Goal: Complete application form: Complete application form

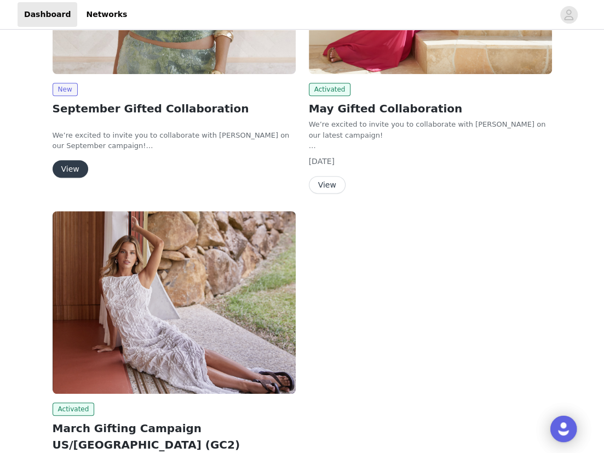
scroll to position [193, 0]
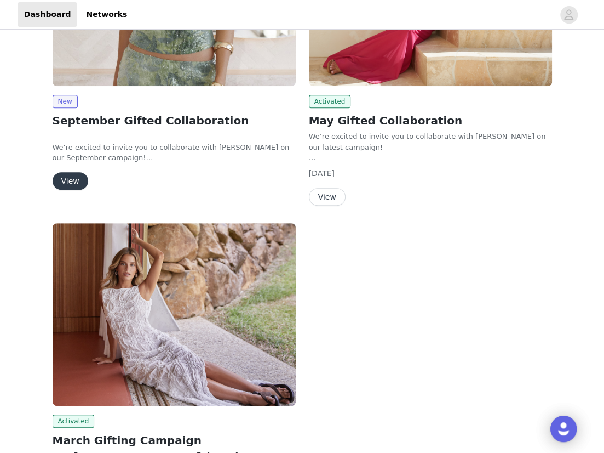
click at [68, 176] on button "View" at bounding box center [71, 181] width 36 height 18
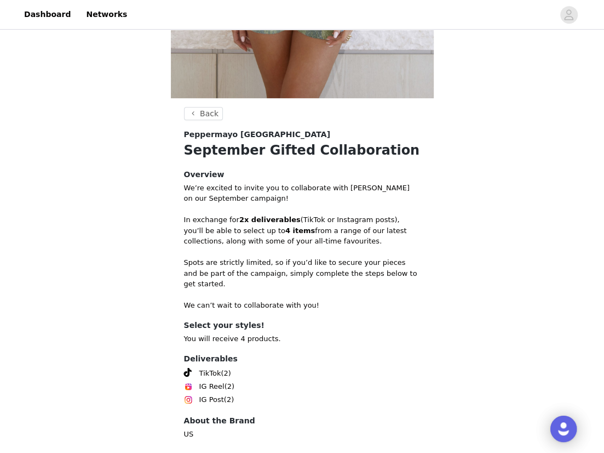
scroll to position [378, 0]
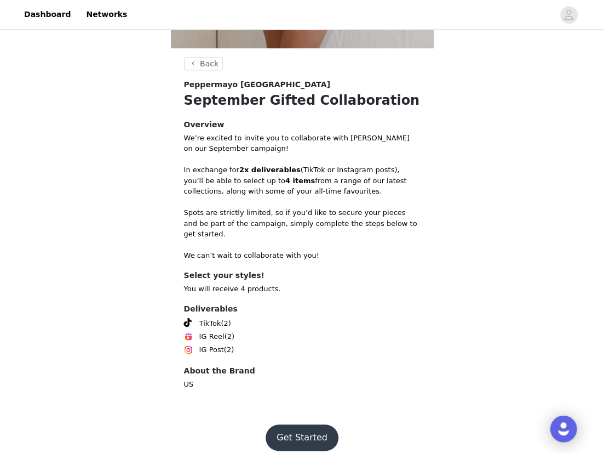
click at [304, 424] on button "Get Started" at bounding box center [302, 437] width 73 height 26
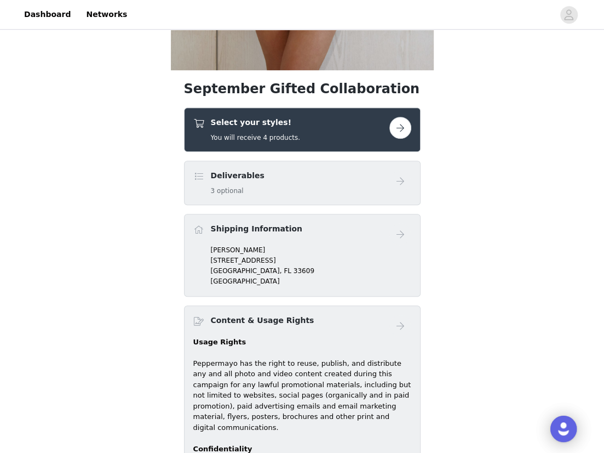
scroll to position [356, 0]
click at [399, 128] on button "button" at bounding box center [401, 128] width 22 height 22
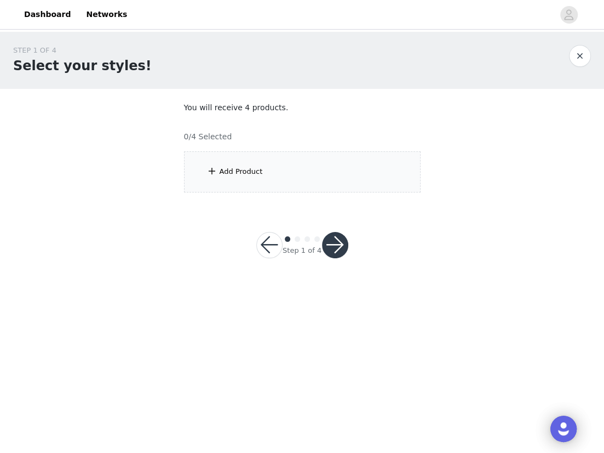
click at [222, 167] on div "Add Product" at bounding box center [241, 171] width 43 height 11
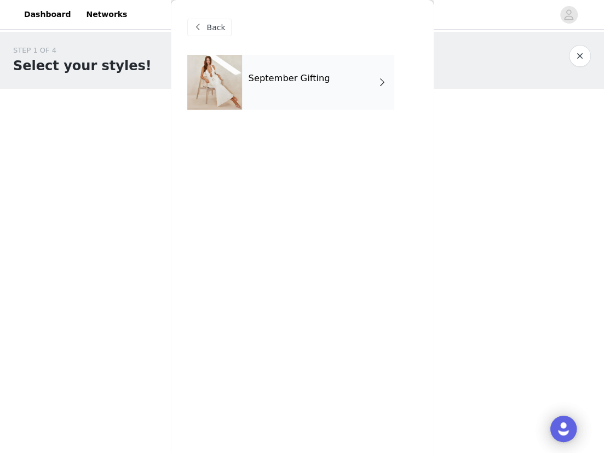
click at [281, 87] on div "September Gifting" at bounding box center [318, 82] width 152 height 55
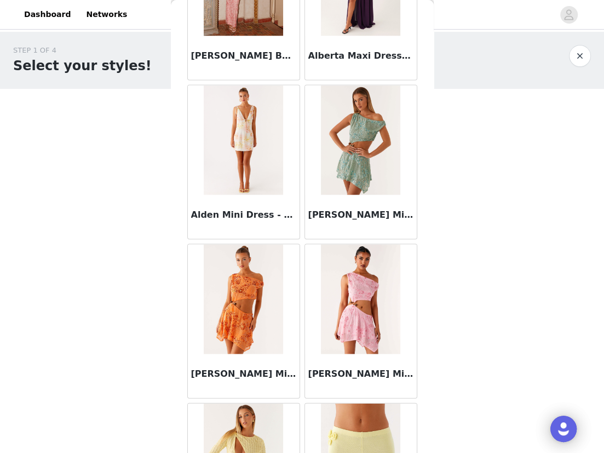
scroll to position [1222, 0]
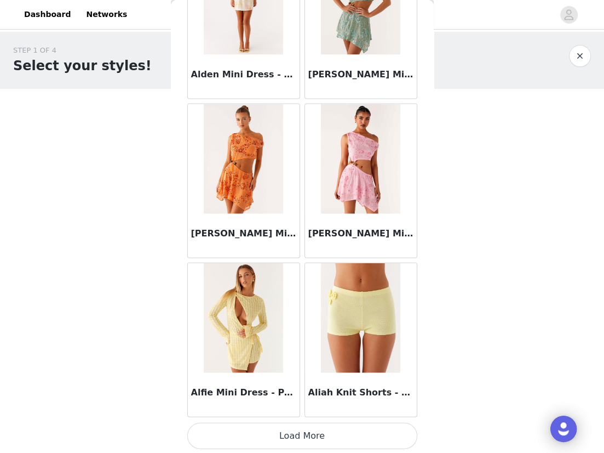
click at [299, 436] on button "Load More" at bounding box center [302, 435] width 230 height 26
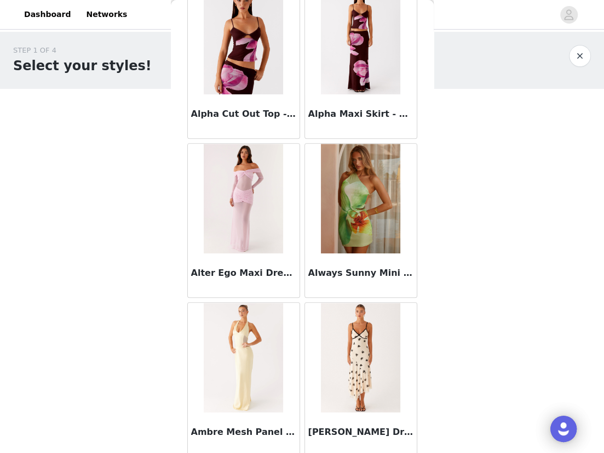
scroll to position [2811, 0]
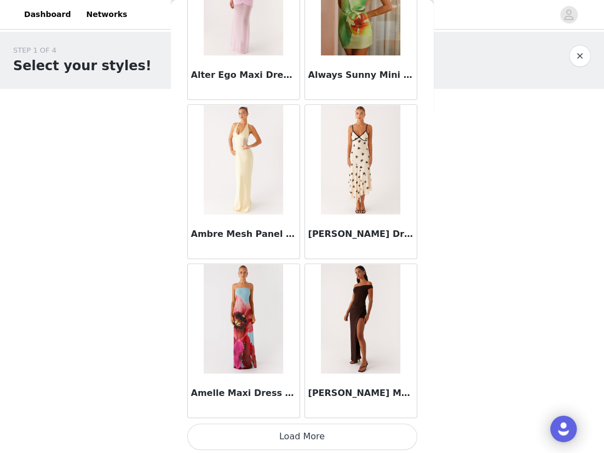
click at [277, 433] on button "Load More" at bounding box center [302, 436] width 230 height 26
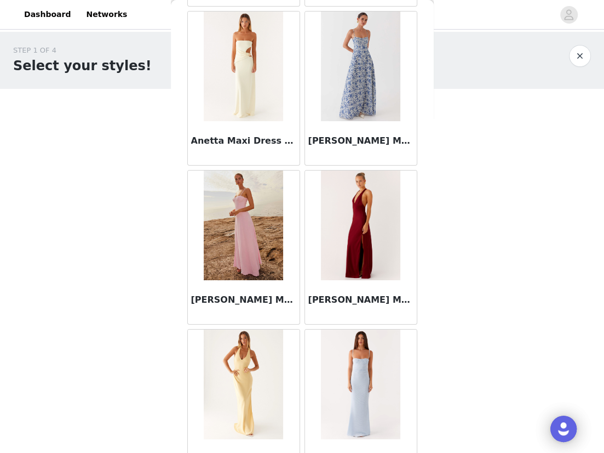
scroll to position [4398, 0]
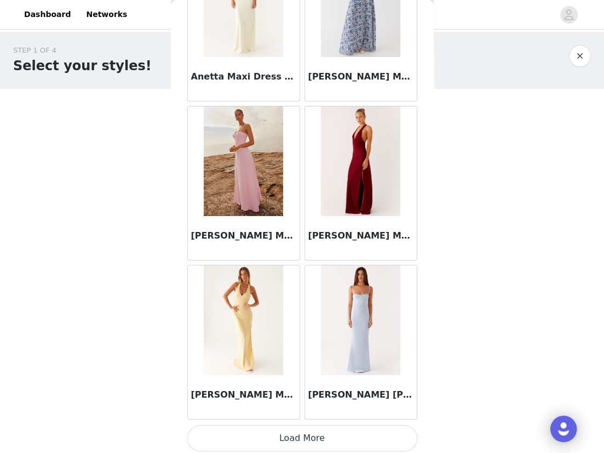
click at [294, 428] on button "Load More" at bounding box center [302, 438] width 230 height 26
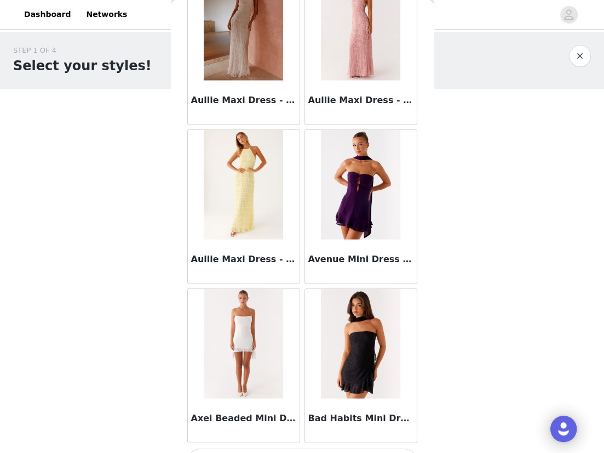
scroll to position [5986, 0]
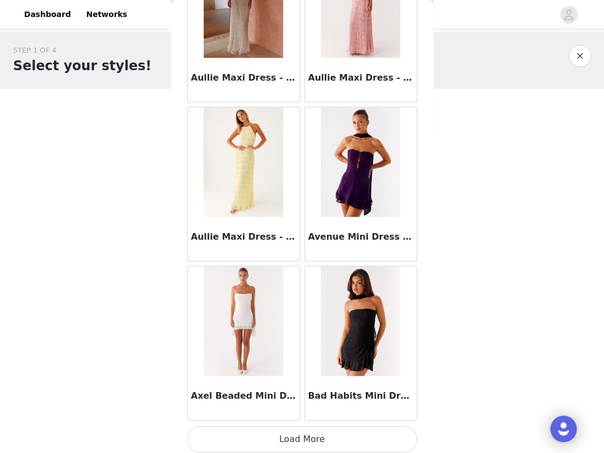
click at [298, 433] on button "Load More" at bounding box center [302, 439] width 230 height 26
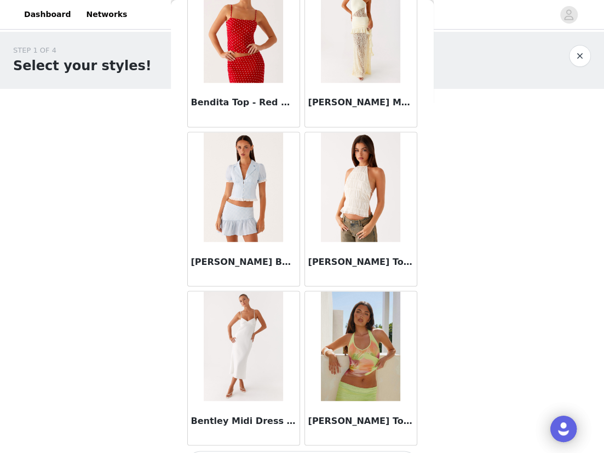
scroll to position [7574, 0]
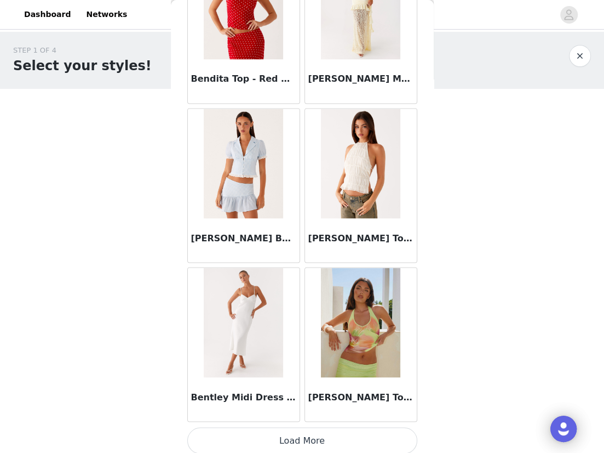
click at [262, 436] on button "Load More" at bounding box center [302, 440] width 230 height 26
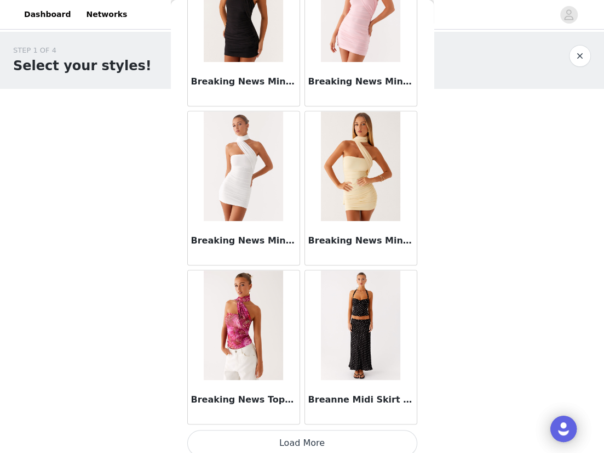
scroll to position [9161, 0]
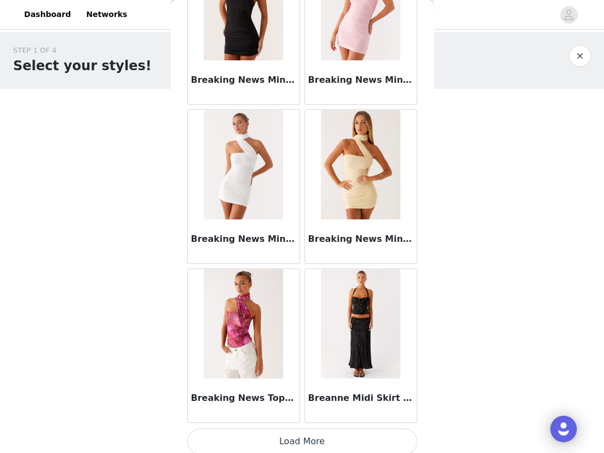
click at [271, 431] on button "Load More" at bounding box center [302, 441] width 230 height 26
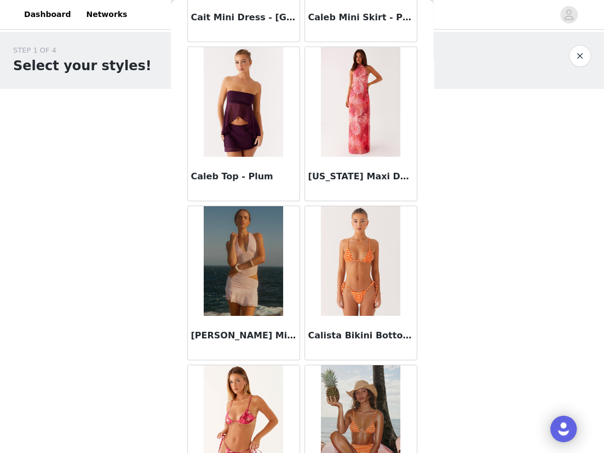
scroll to position [10750, 0]
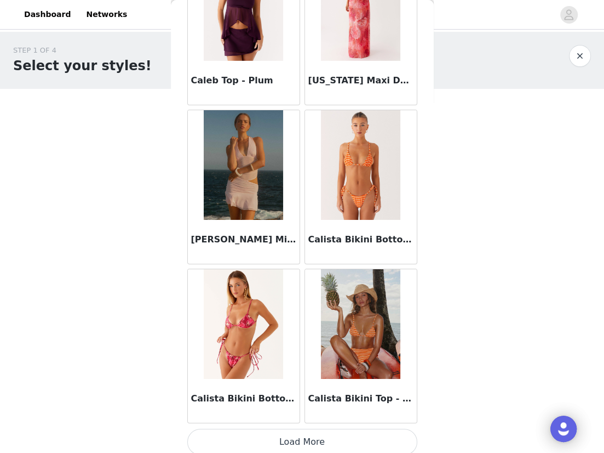
click at [332, 428] on button "Load More" at bounding box center [302, 441] width 230 height 26
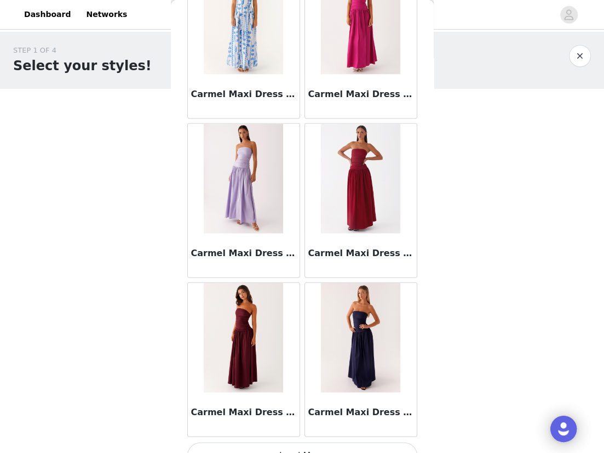
scroll to position [12338, 0]
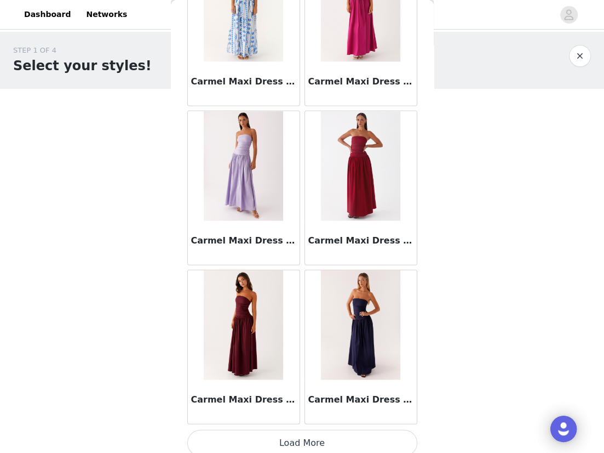
click at [322, 430] on button "Load More" at bounding box center [302, 443] width 230 height 26
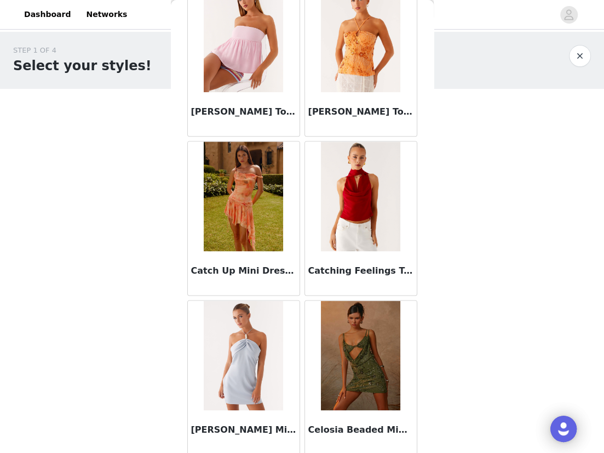
scroll to position [13925, 0]
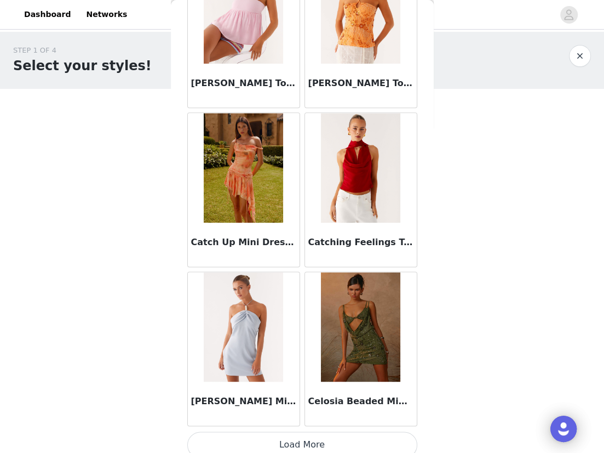
click at [515, 213] on div "STEP 1 OF 4 Select your styles! You will receive 4 products. 0/4 Selected Add P…" at bounding box center [302, 158] width 604 height 253
click at [313, 434] on button "Load More" at bounding box center [302, 444] width 230 height 26
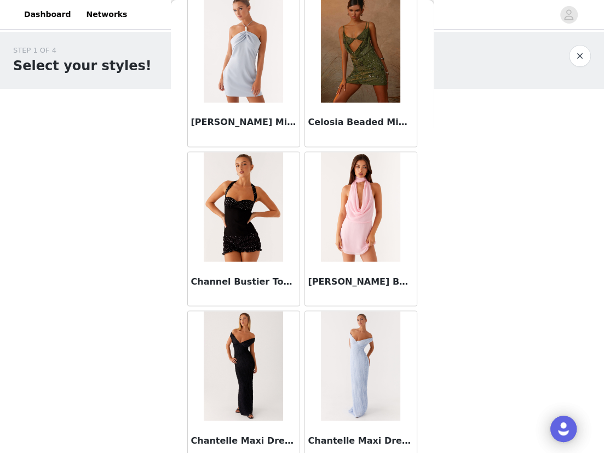
scroll to position [14256, 0]
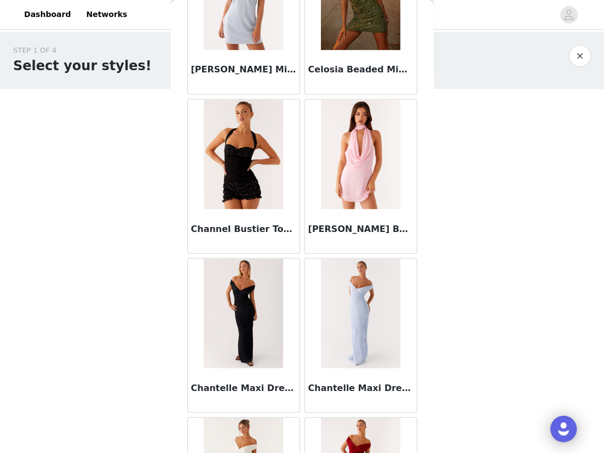
click at [508, 162] on div "STEP 1 OF 4 Select your styles! You will receive 4 products. 0/4 Selected Add P…" at bounding box center [302, 119] width 604 height 174
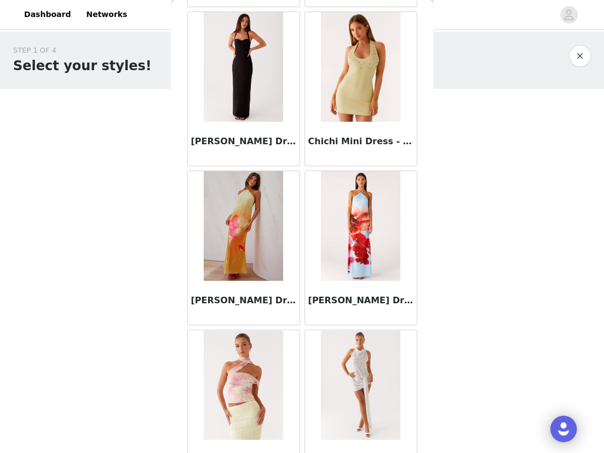
scroll to position [15513, 0]
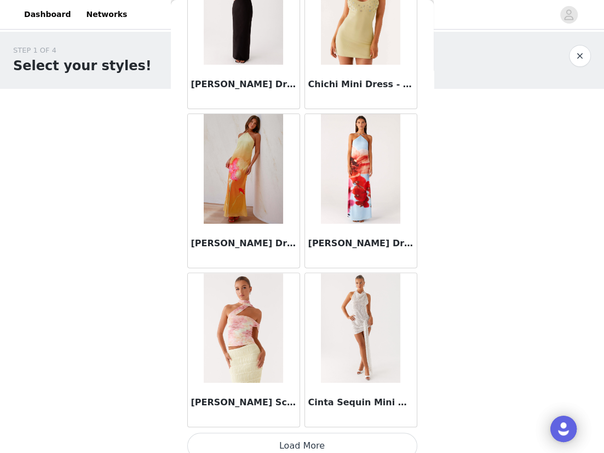
click at [294, 437] on button "Load More" at bounding box center [302, 445] width 230 height 26
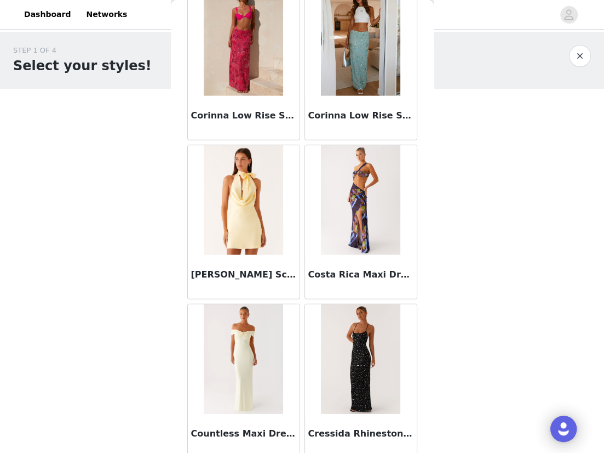
scroll to position [17100, 0]
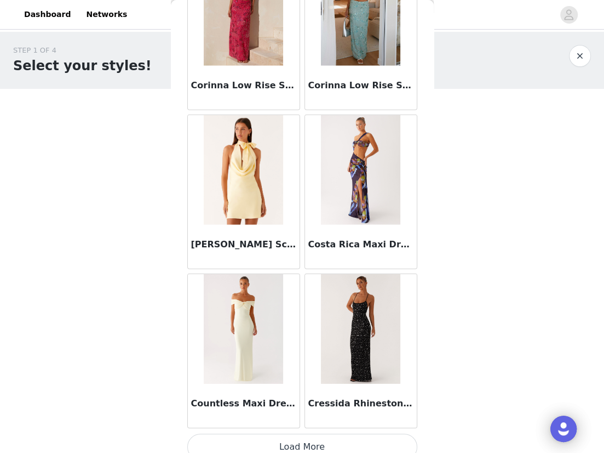
click at [342, 438] on button "Load More" at bounding box center [302, 446] width 230 height 26
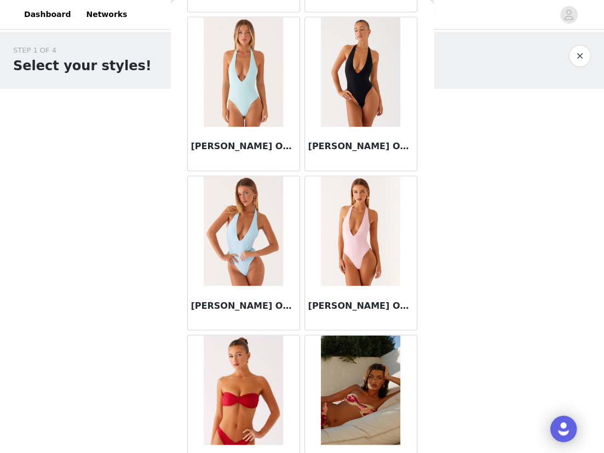
scroll to position [18689, 0]
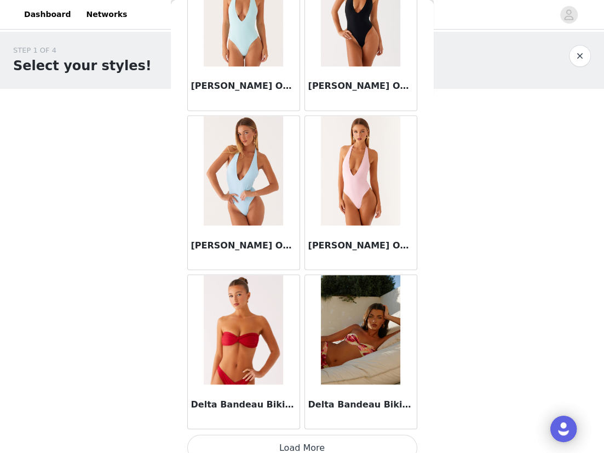
click at [314, 434] on button "Load More" at bounding box center [302, 447] width 230 height 26
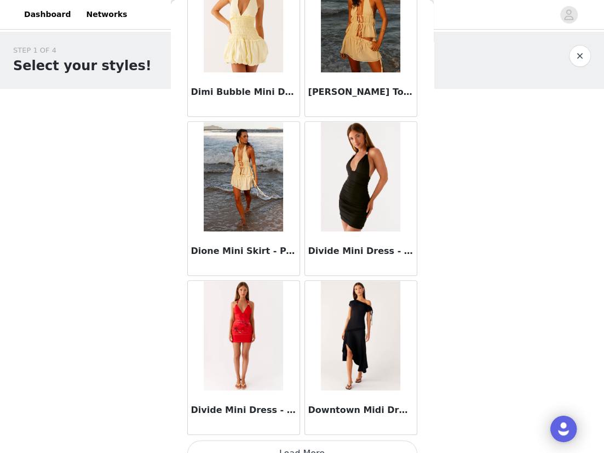
scroll to position [20277, 0]
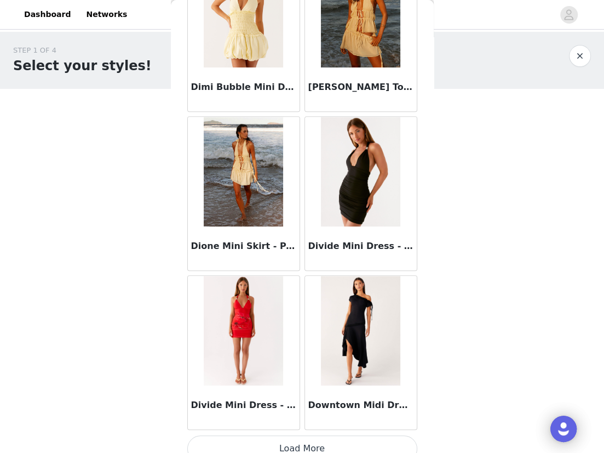
click at [310, 435] on button "Load More" at bounding box center [302, 448] width 230 height 26
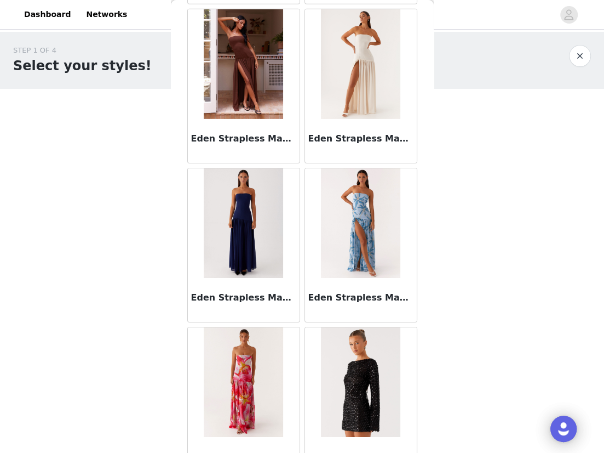
scroll to position [21864, 0]
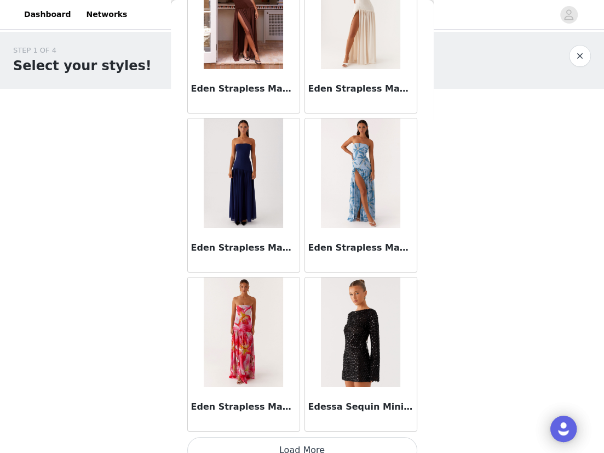
click at [318, 437] on button "Load More" at bounding box center [302, 450] width 230 height 26
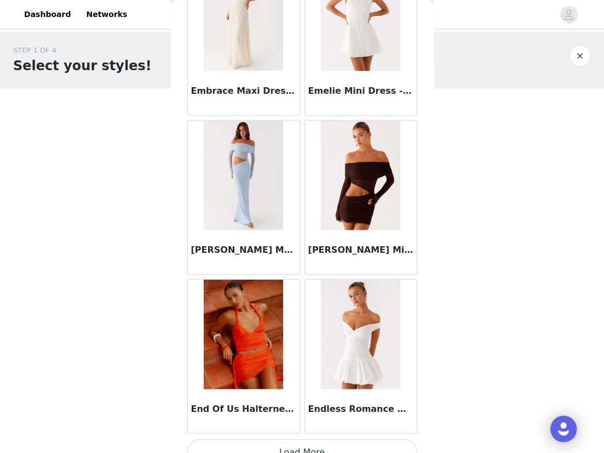
scroll to position [23452, 0]
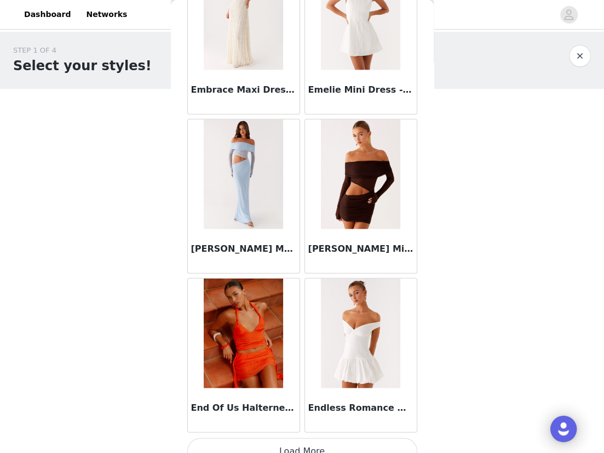
click at [300, 438] on button "Load More" at bounding box center [302, 451] width 230 height 26
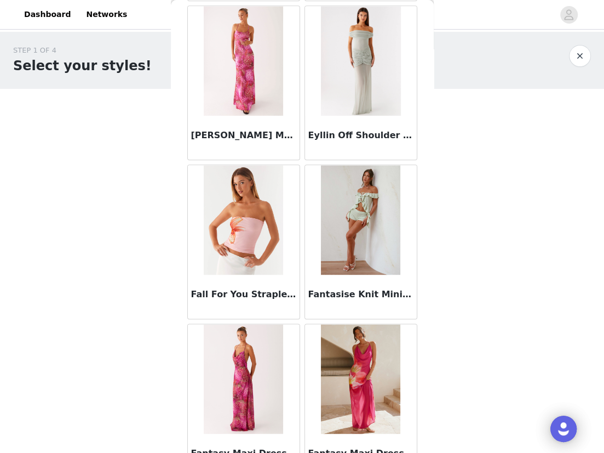
scroll to position [25039, 0]
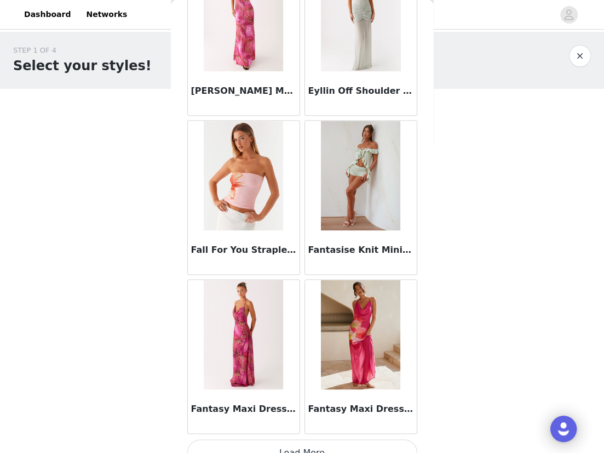
click at [302, 439] on button "Load More" at bounding box center [302, 452] width 230 height 26
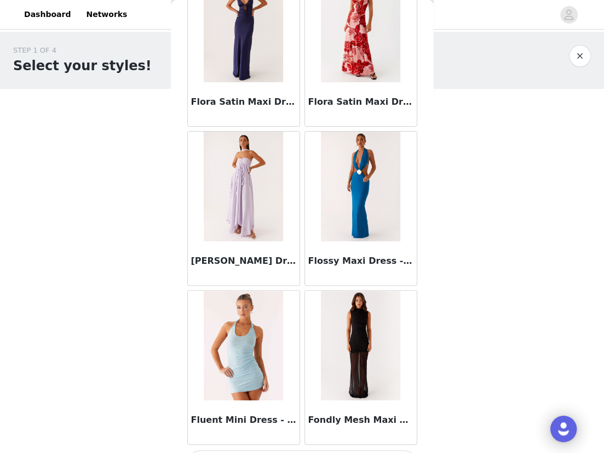
scroll to position [26628, 0]
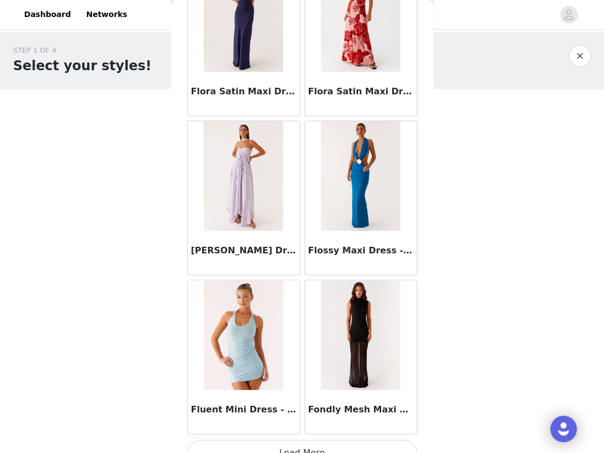
click at [310, 439] on button "Load More" at bounding box center [302, 452] width 230 height 26
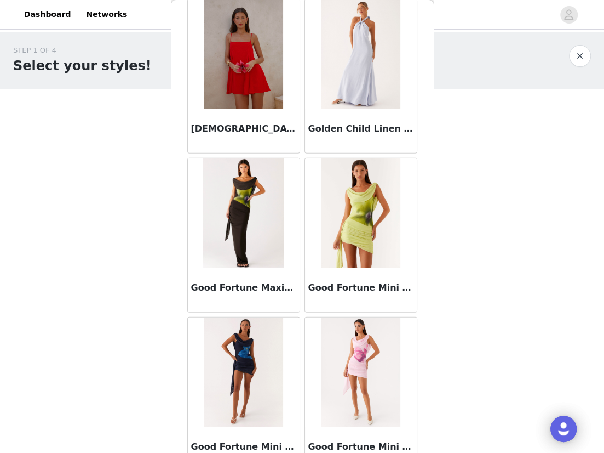
scroll to position [28216, 0]
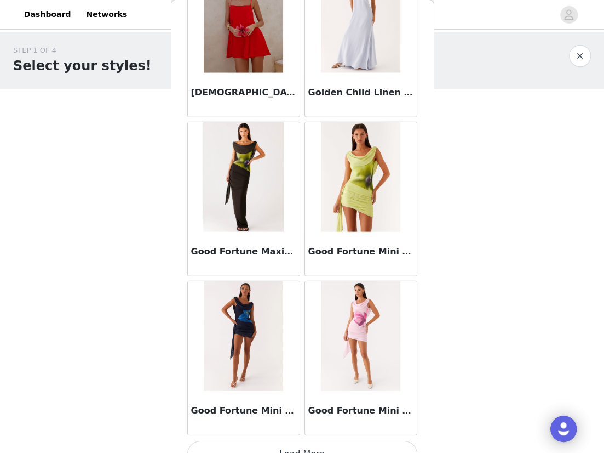
click at [316, 441] on button "Load More" at bounding box center [302, 454] width 230 height 26
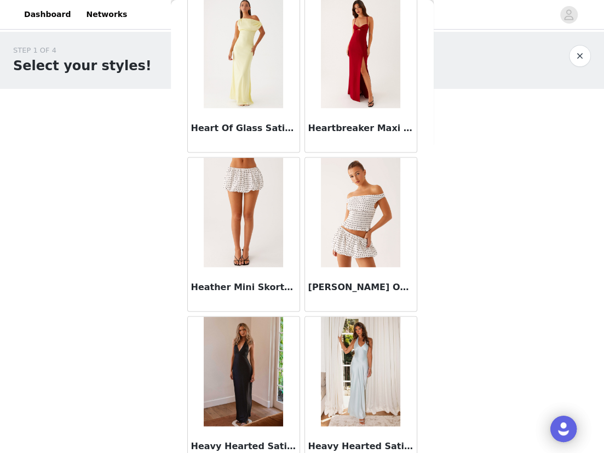
scroll to position [29803, 0]
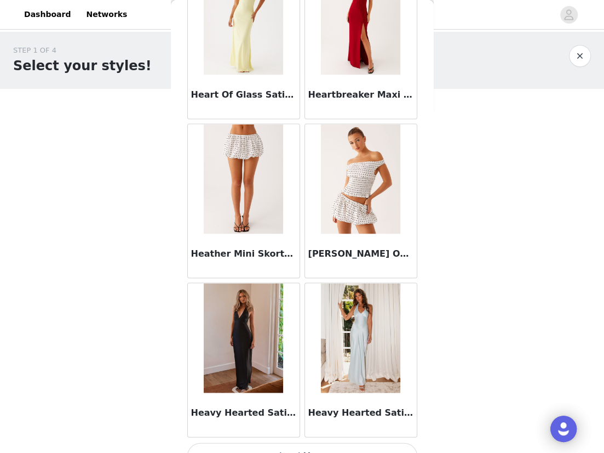
click at [326, 442] on button "Load More" at bounding box center [302, 455] width 230 height 26
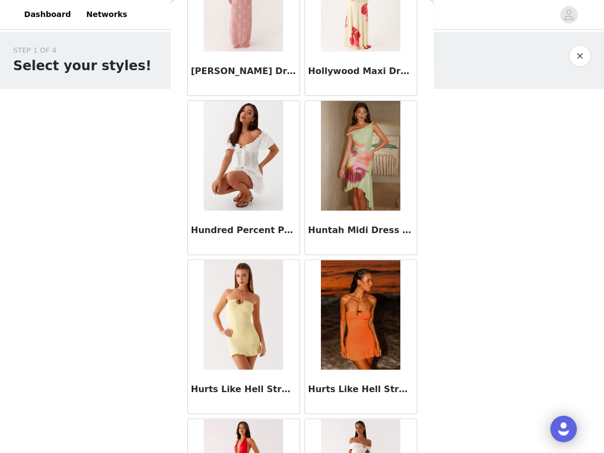
scroll to position [31391, 0]
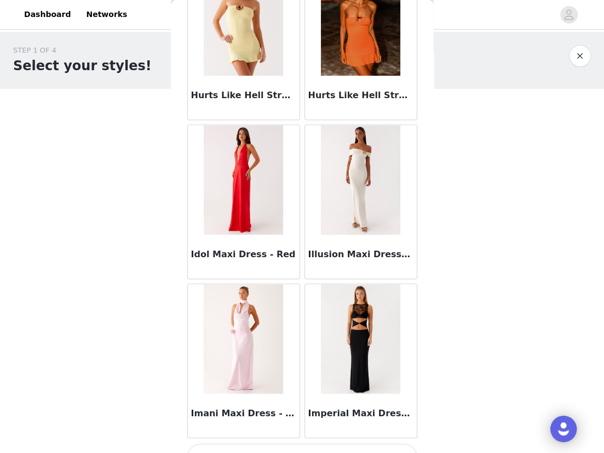
click at [313, 443] on button "Load More" at bounding box center [302, 456] width 230 height 26
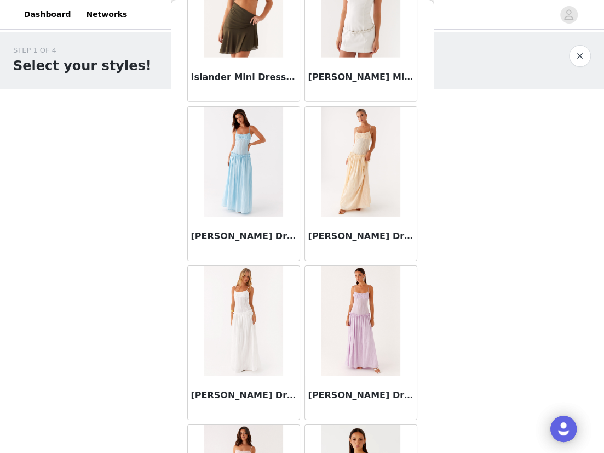
scroll to position [32978, 0]
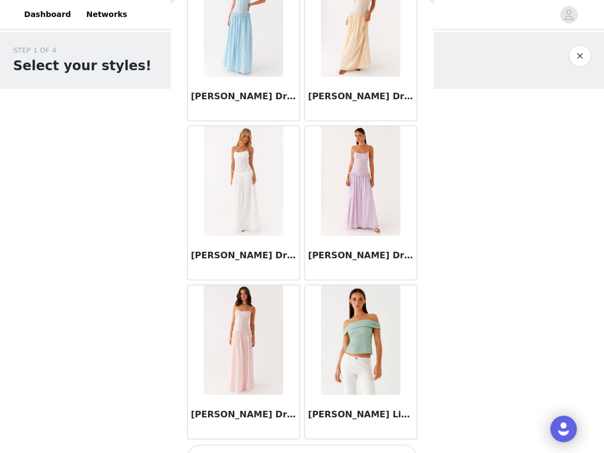
click at [304, 444] on button "Load More" at bounding box center [302, 457] width 230 height 26
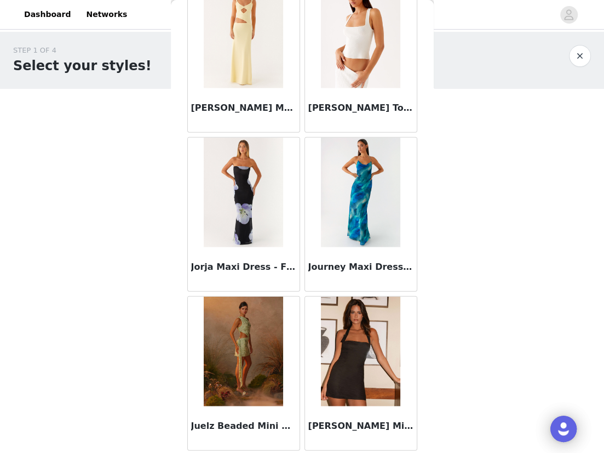
scroll to position [34567, 0]
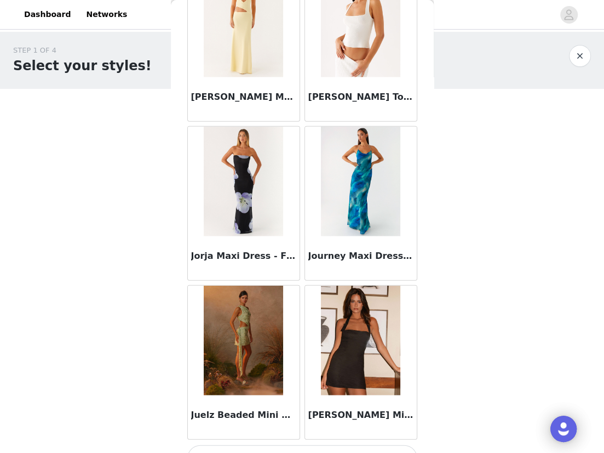
click at [304, 445] on button "Load More" at bounding box center [302, 458] width 230 height 26
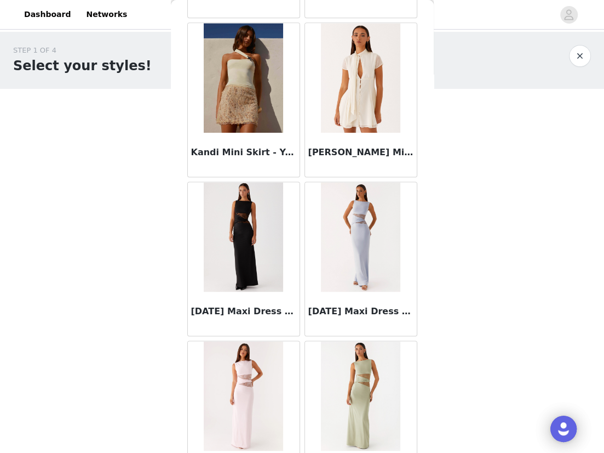
scroll to position [36155, 0]
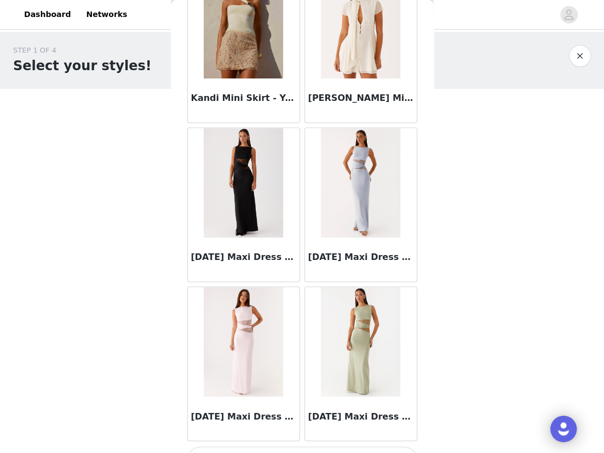
click at [301, 446] on button "Load More" at bounding box center [302, 459] width 230 height 26
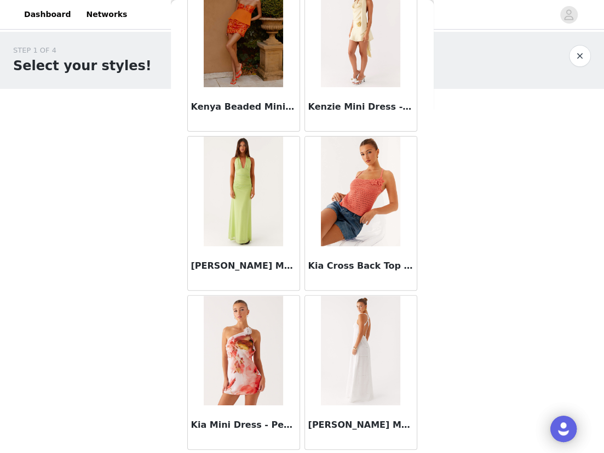
scroll to position [37742, 0]
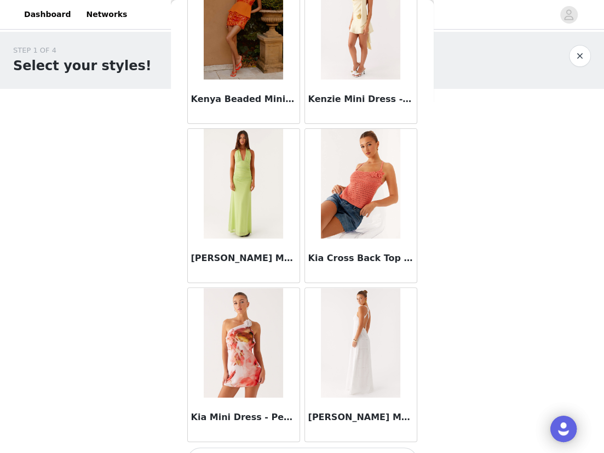
click at [285, 447] on button "Load More" at bounding box center [302, 460] width 230 height 26
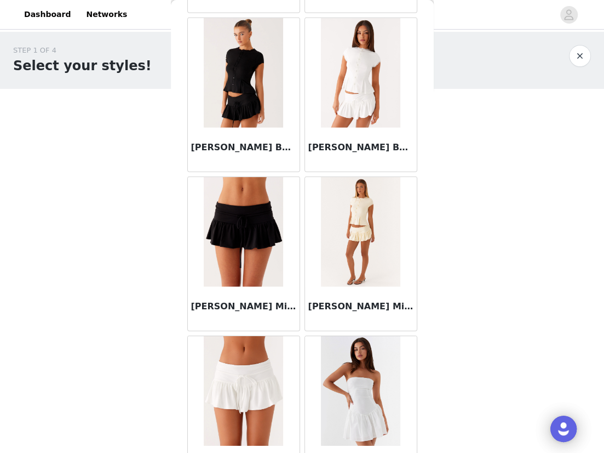
scroll to position [39295, 0]
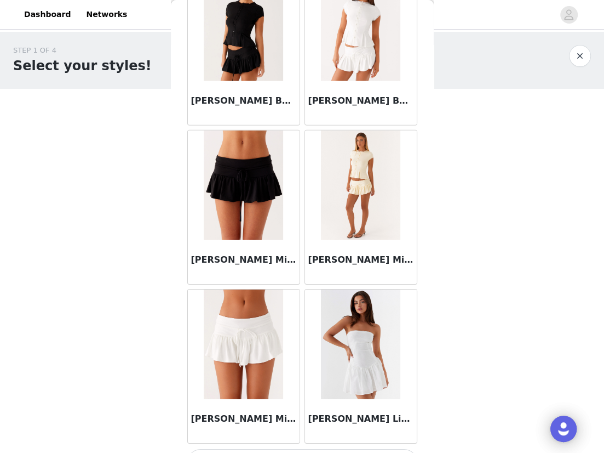
click at [285, 449] on button "Load More" at bounding box center [302, 462] width 230 height 26
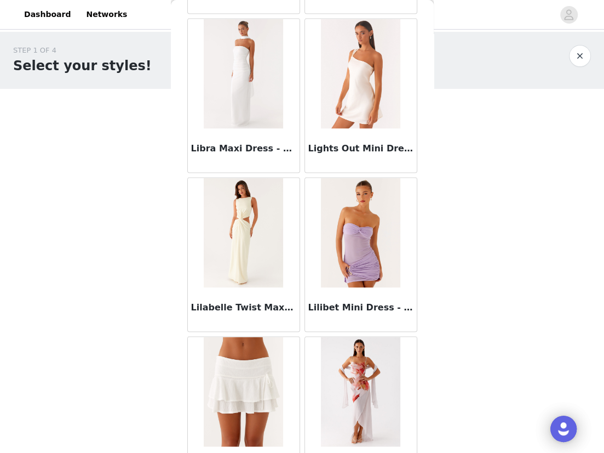
scroll to position [40917, 0]
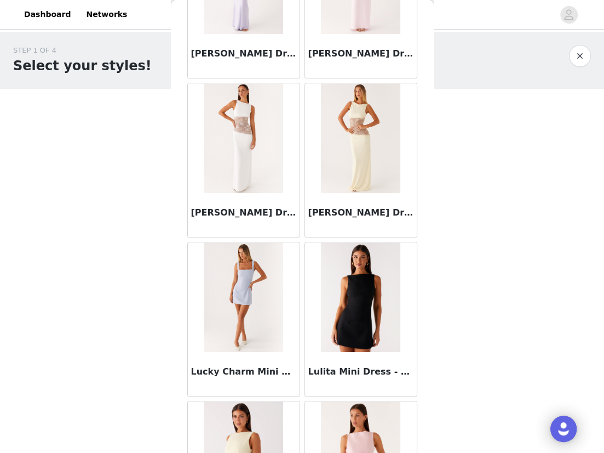
scroll to position [42506, 0]
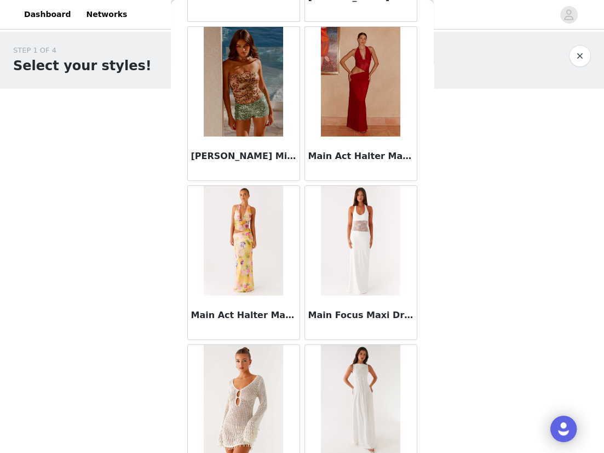
scroll to position [44094, 0]
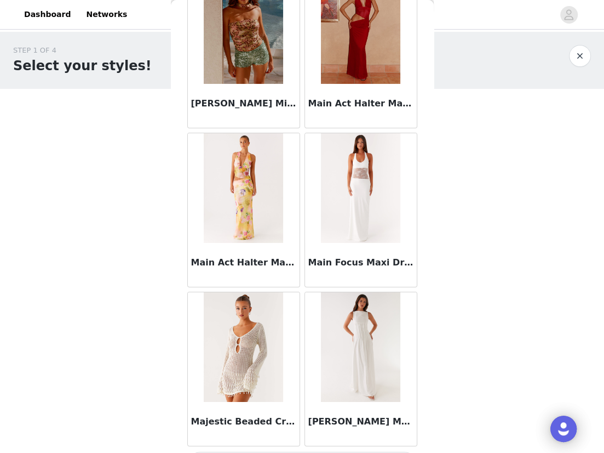
click at [148, 312] on body "Dashboard Networks STEP 1 OF 4 Select your styles! You will receive 4 products.…" at bounding box center [302, 226] width 604 height 453
click at [235, 315] on img at bounding box center [243, 347] width 79 height 110
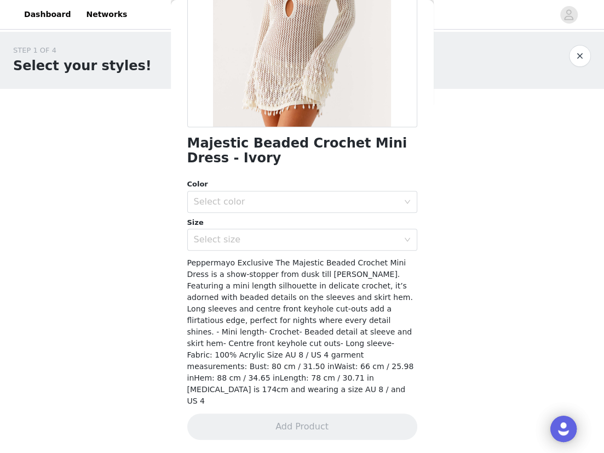
scroll to position [151, 0]
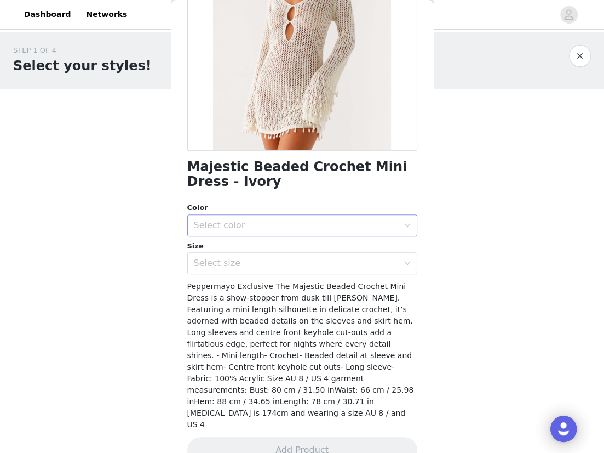
click at [252, 215] on div "Select color" at bounding box center [299, 225] width 210 height 21
click at [245, 247] on li "Ivory" at bounding box center [302, 249] width 230 height 18
click at [245, 260] on div "Select size" at bounding box center [296, 263] width 205 height 11
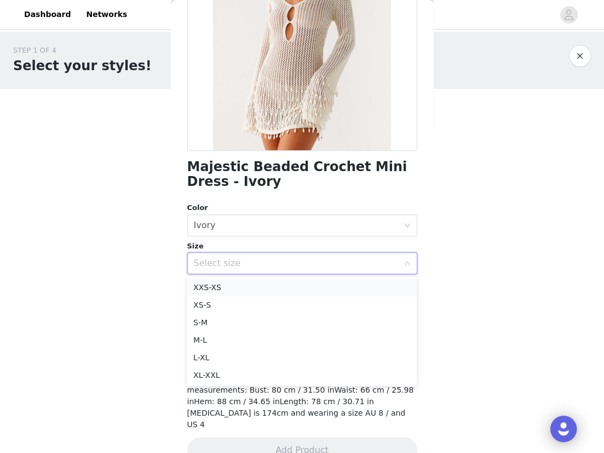
click at [230, 284] on li "XXS-XS" at bounding box center [302, 287] width 230 height 18
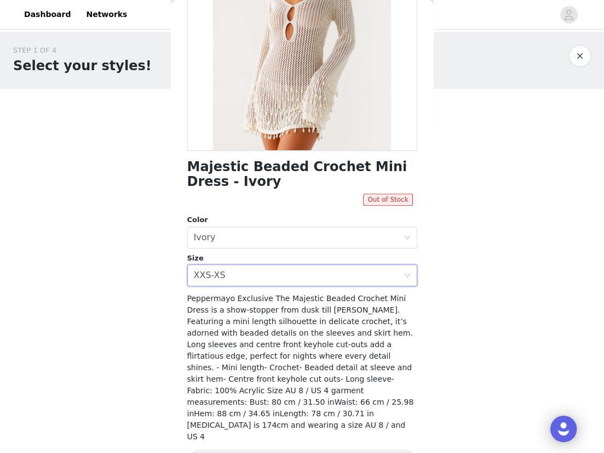
scroll to position [163, 0]
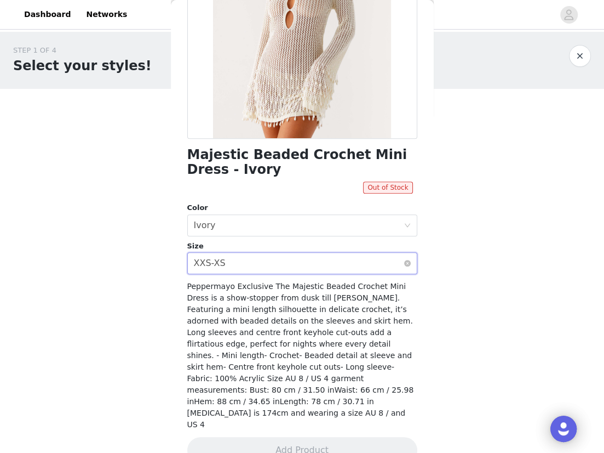
click at [286, 265] on div "Select size XXS-XS" at bounding box center [299, 263] width 210 height 21
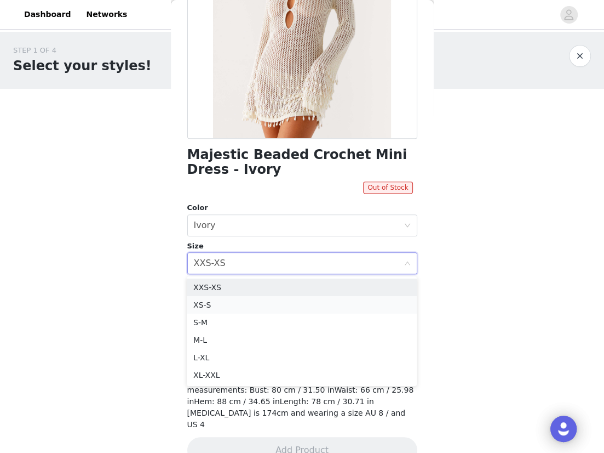
click at [272, 297] on li "XS-S" at bounding box center [302, 305] width 230 height 18
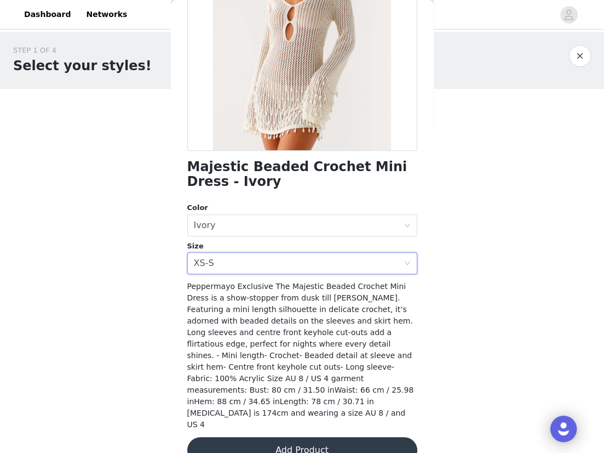
click at [270, 437] on button "Add Product" at bounding box center [302, 450] width 230 height 26
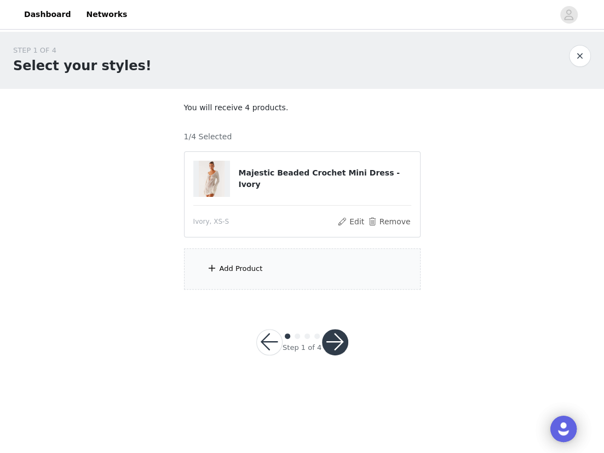
click at [263, 260] on div "Add Product" at bounding box center [302, 268] width 237 height 41
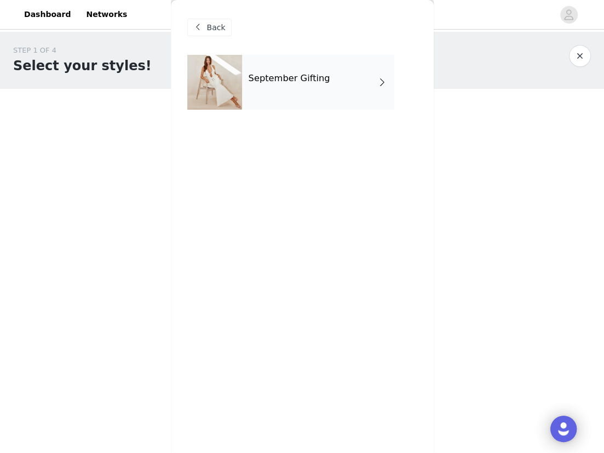
click at [266, 78] on h4 "September Gifting" at bounding box center [290, 78] width 82 height 10
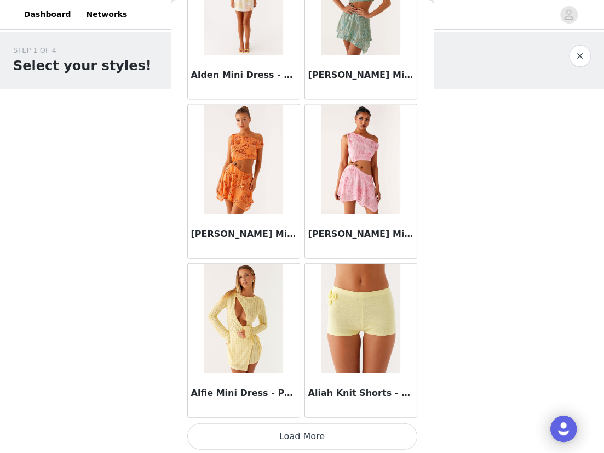
scroll to position [1222, 0]
click at [273, 422] on button "Load More" at bounding box center [302, 435] width 230 height 26
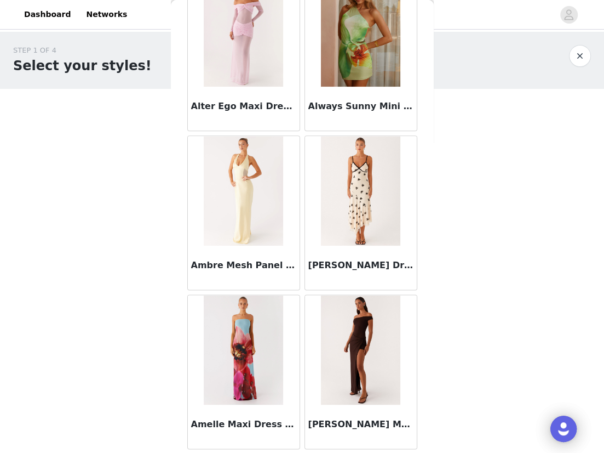
scroll to position [2811, 0]
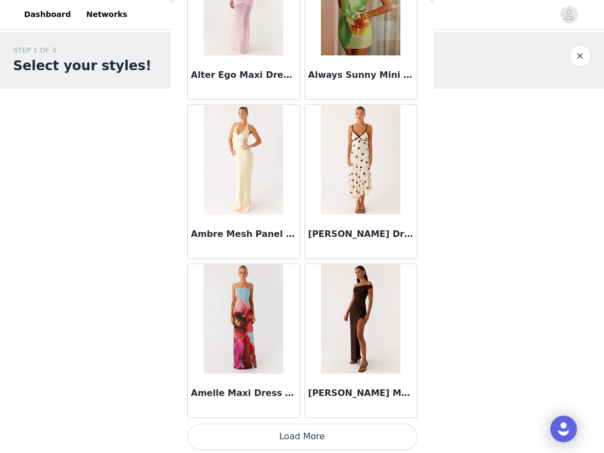
click at [302, 433] on button "Load More" at bounding box center [302, 436] width 230 height 26
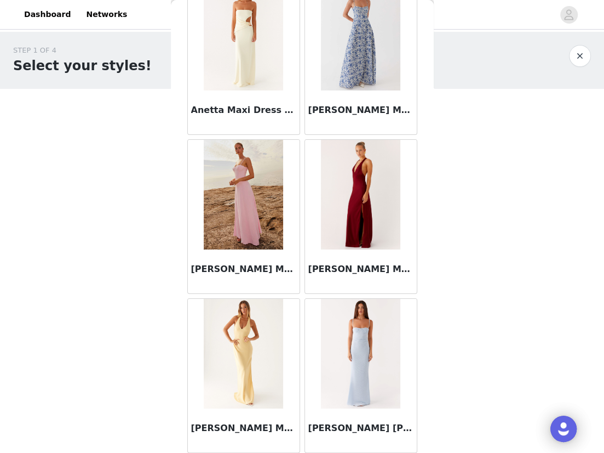
scroll to position [4398, 0]
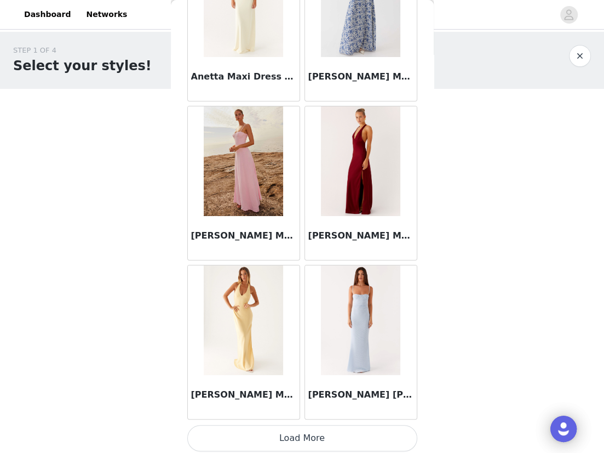
click at [344, 435] on button "Load More" at bounding box center [302, 438] width 230 height 26
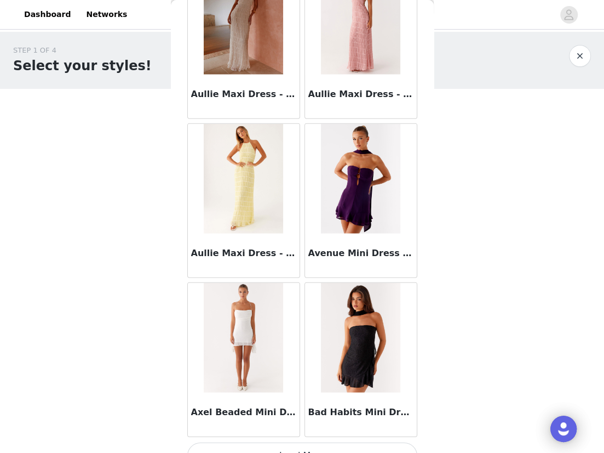
scroll to position [5986, 0]
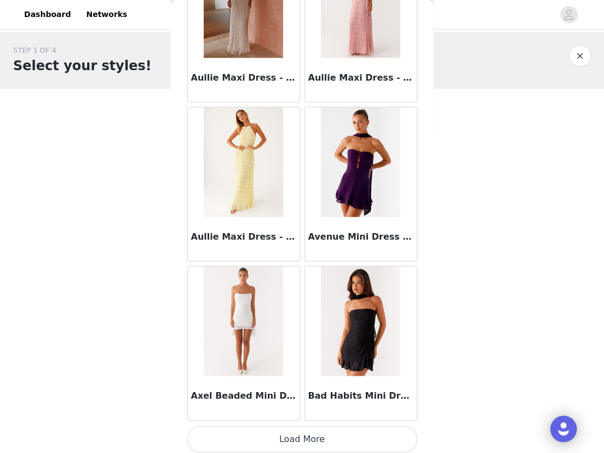
click at [292, 433] on button "Load More" at bounding box center [302, 439] width 230 height 26
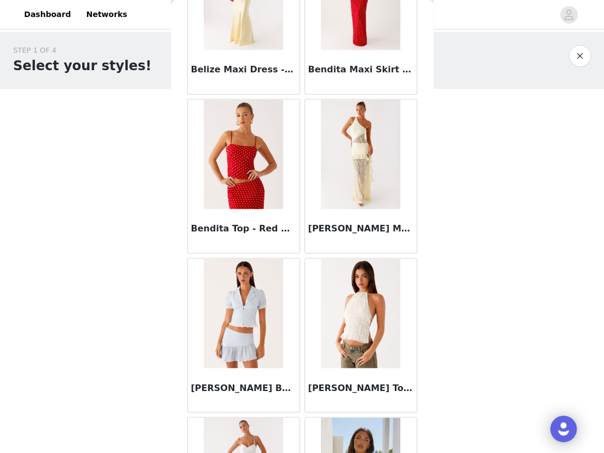
scroll to position [7574, 0]
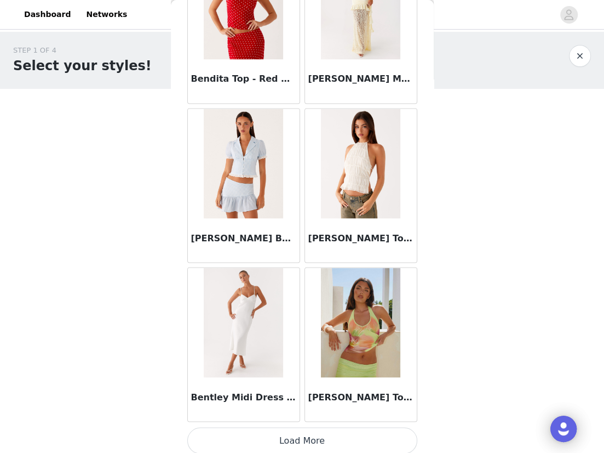
click at [306, 430] on button "Load More" at bounding box center [302, 440] width 230 height 26
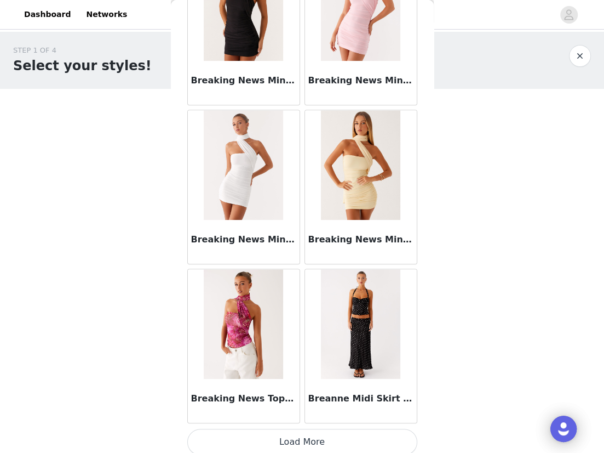
scroll to position [9161, 0]
click at [293, 430] on button "Load More" at bounding box center [302, 441] width 230 height 26
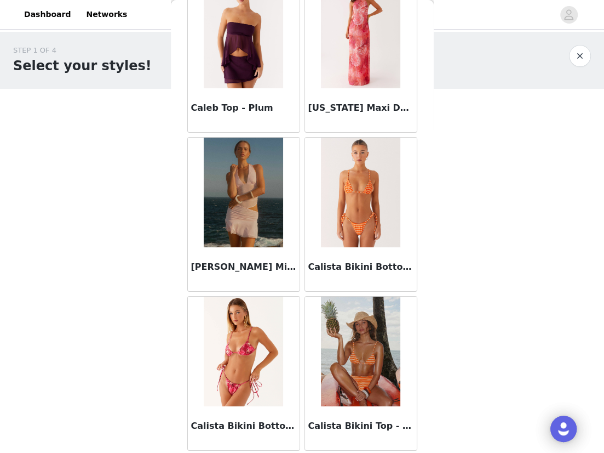
scroll to position [10750, 0]
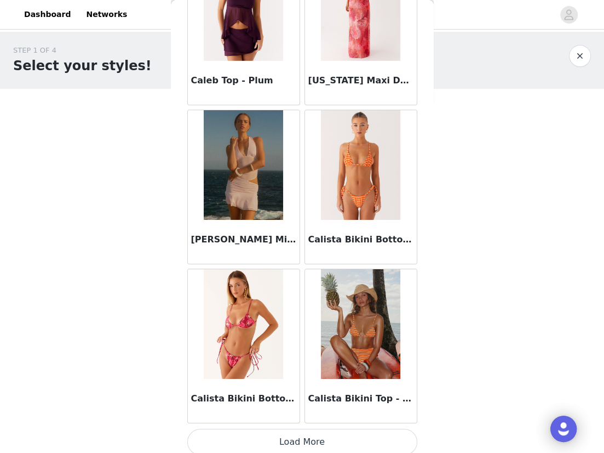
click at [307, 443] on button "Load More" at bounding box center [302, 441] width 230 height 26
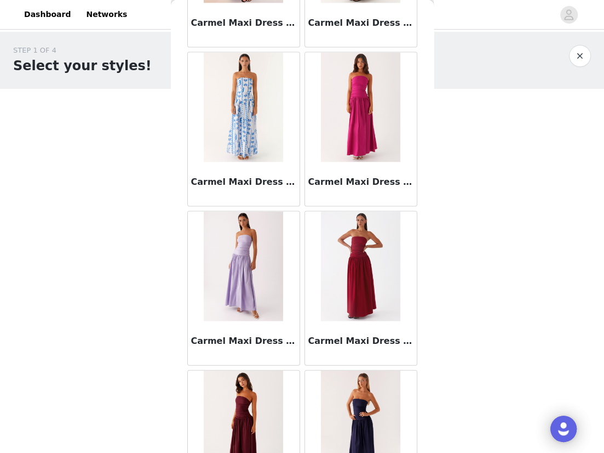
scroll to position [12338, 0]
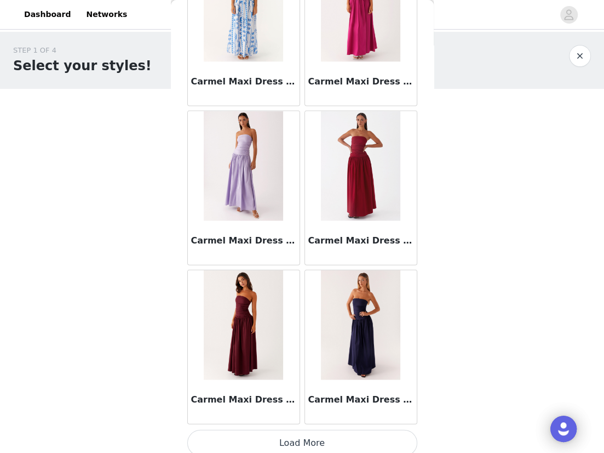
click at [314, 430] on button "Load More" at bounding box center [302, 443] width 230 height 26
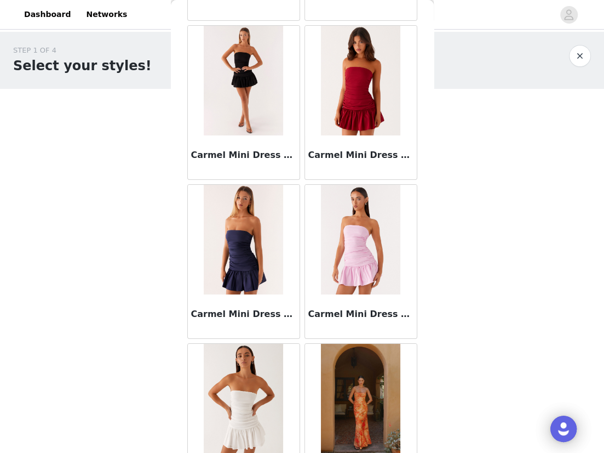
scroll to position [13056, 0]
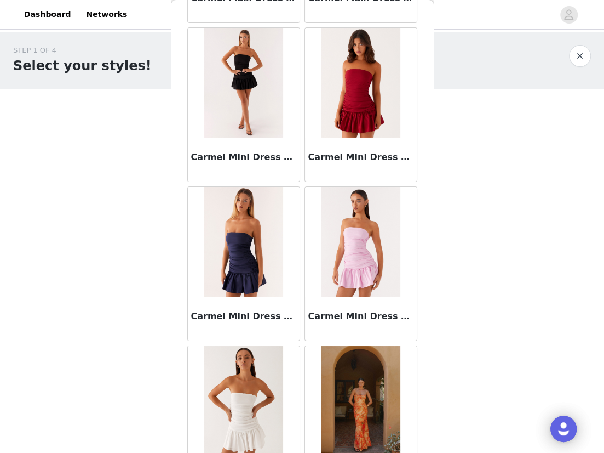
click at [250, 243] on img at bounding box center [243, 242] width 79 height 110
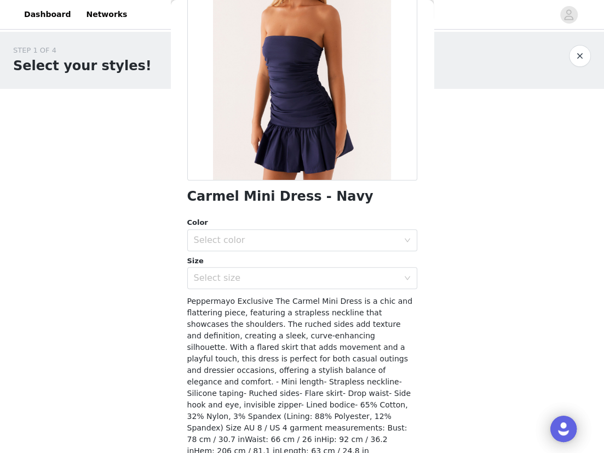
scroll to position [170, 0]
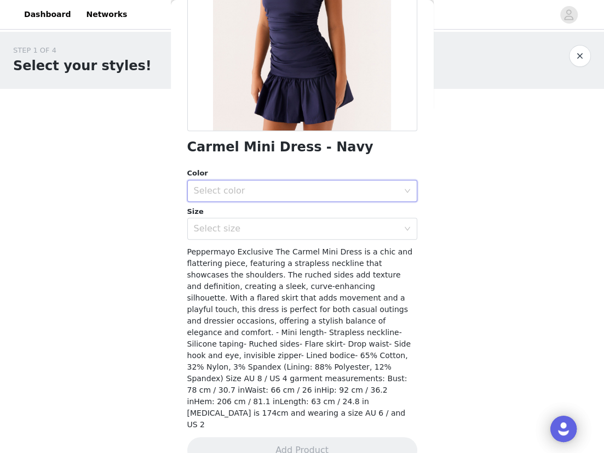
click at [262, 198] on div "Select color" at bounding box center [299, 190] width 210 height 21
click at [262, 214] on li "Navy" at bounding box center [302, 214] width 230 height 18
click at [261, 227] on div "Select size" at bounding box center [296, 228] width 205 height 11
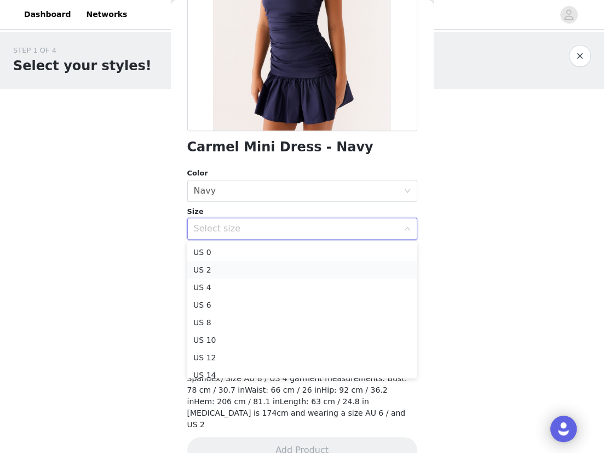
click at [231, 272] on li "US 2" at bounding box center [302, 270] width 230 height 18
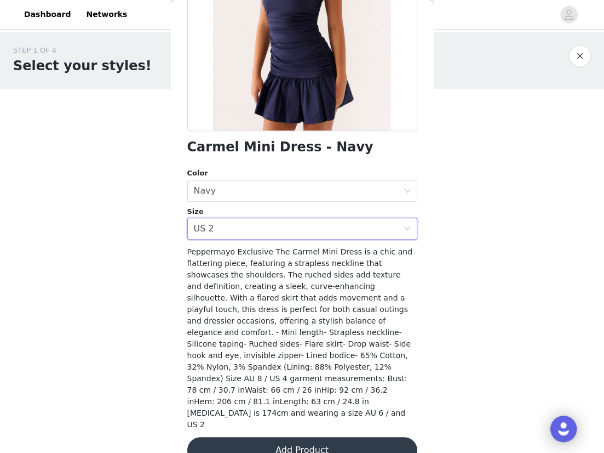
click at [149, 276] on div "STEP 1 OF 4 Select your styles! You will receive 4 products. 1/4 Selected Majes…" at bounding box center [302, 167] width 604 height 271
click at [272, 437] on button "Add Product" at bounding box center [302, 450] width 230 height 26
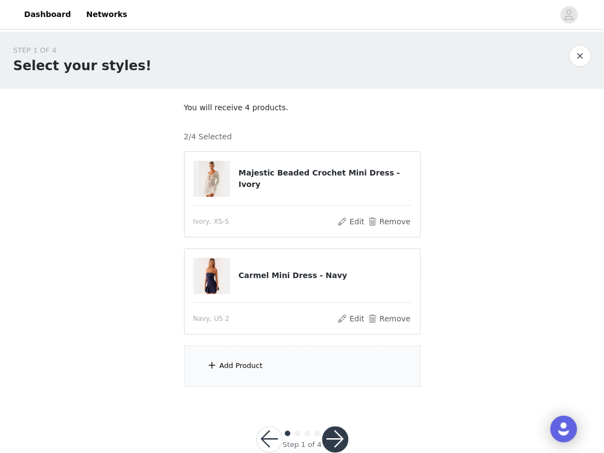
click at [287, 369] on div "Add Product" at bounding box center [302, 365] width 237 height 41
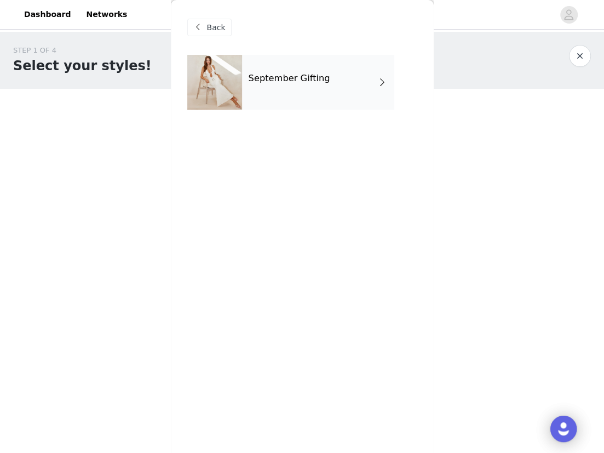
click at [302, 78] on h4 "September Gifting" at bounding box center [290, 78] width 82 height 10
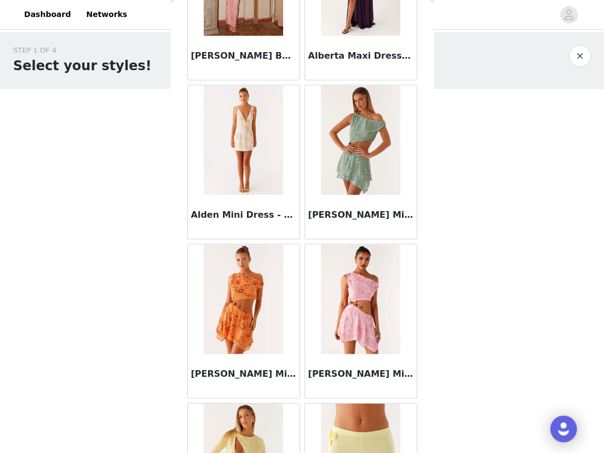
scroll to position [1222, 0]
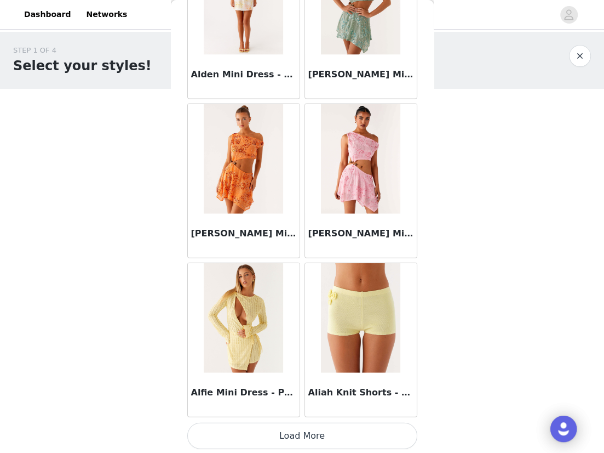
click at [293, 425] on button "Load More" at bounding box center [302, 435] width 230 height 26
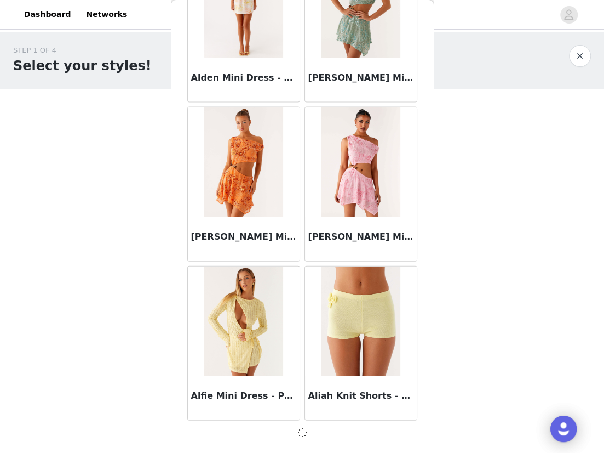
scroll to position [1217, 0]
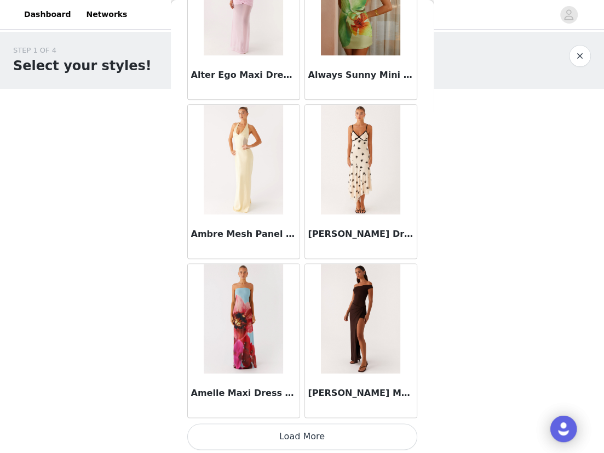
click at [294, 438] on button "Load More" at bounding box center [302, 436] width 230 height 26
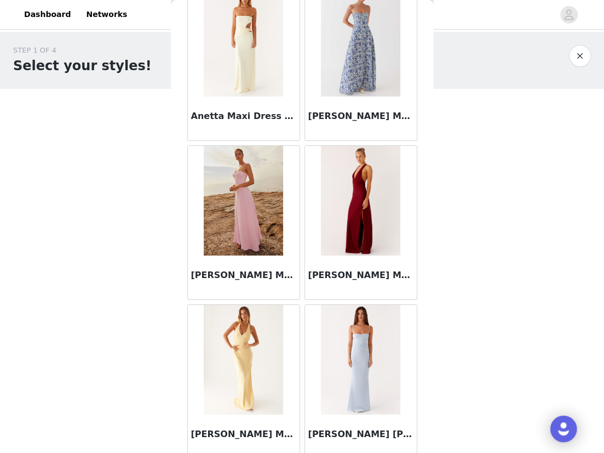
scroll to position [4398, 0]
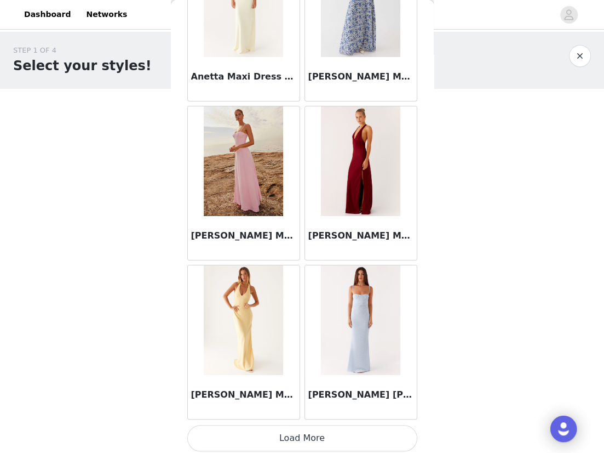
click at [295, 439] on button "Load More" at bounding box center [302, 438] width 230 height 26
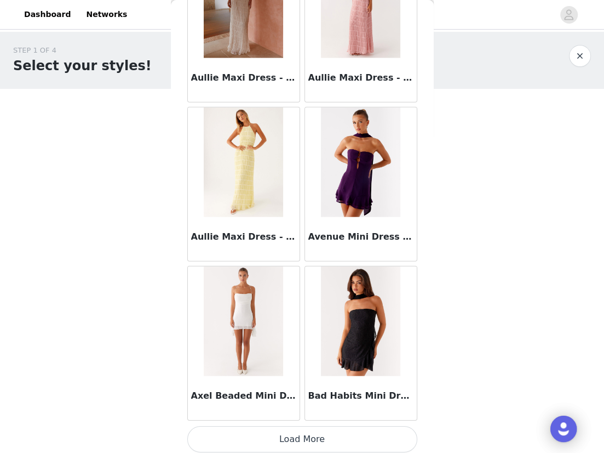
scroll to position [25, 0]
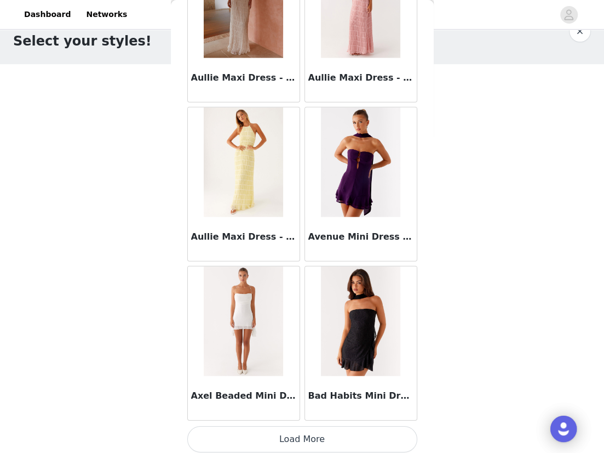
click at [295, 426] on button "Load More" at bounding box center [302, 439] width 230 height 26
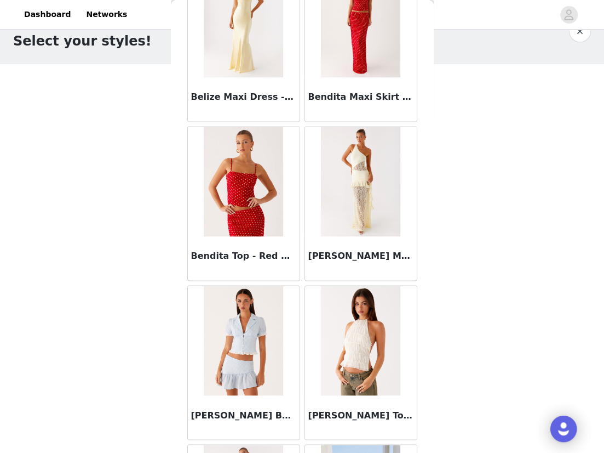
scroll to position [7574, 0]
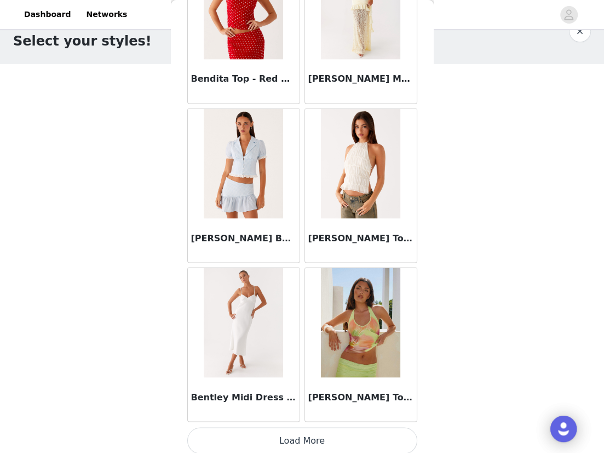
click at [312, 431] on button "Load More" at bounding box center [302, 440] width 230 height 26
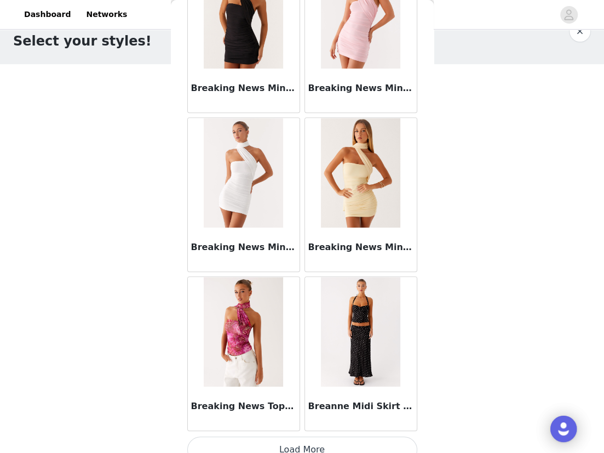
scroll to position [9161, 0]
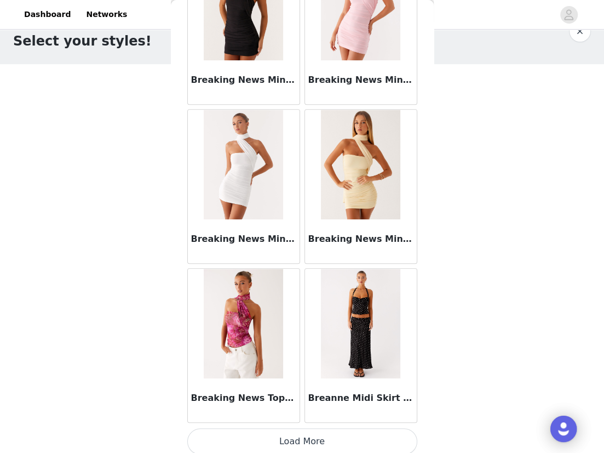
click at [291, 438] on button "Load More" at bounding box center [302, 441] width 230 height 26
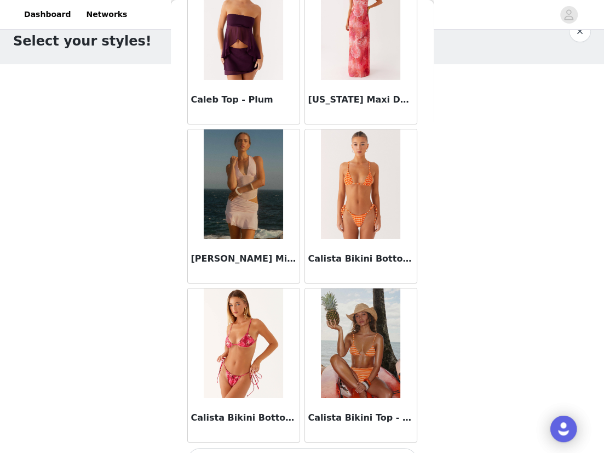
scroll to position [10750, 0]
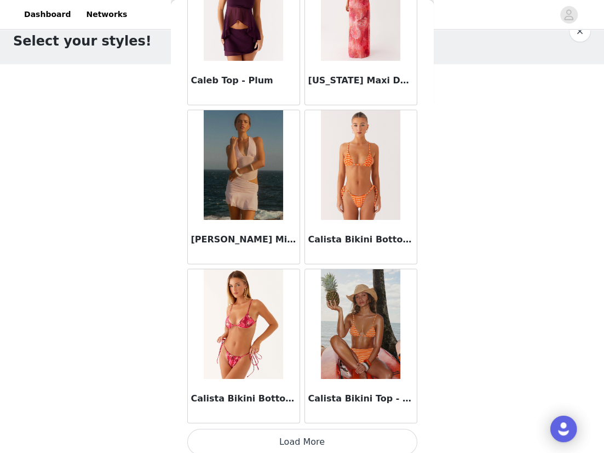
click at [278, 442] on button "Load More" at bounding box center [302, 441] width 230 height 26
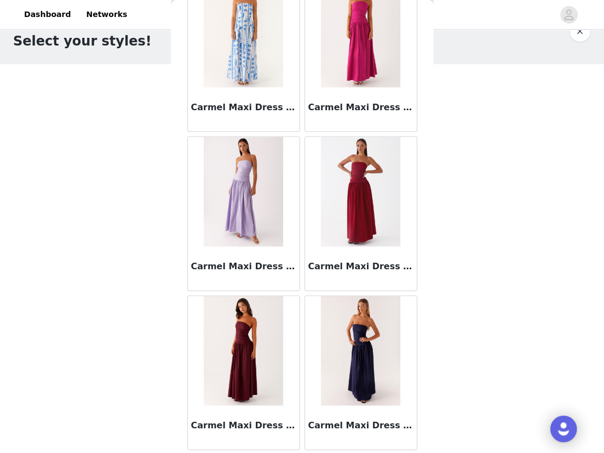
scroll to position [12338, 0]
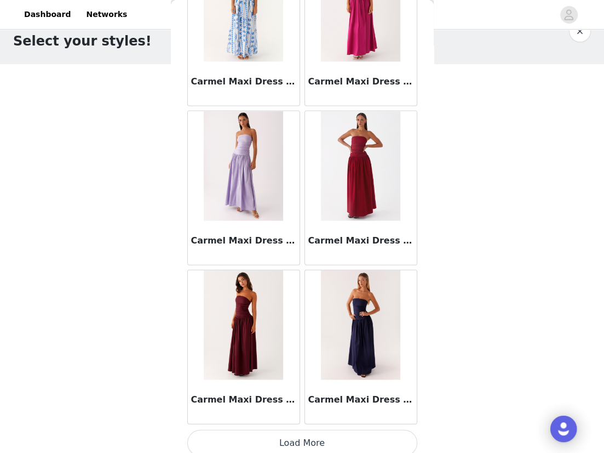
click at [305, 433] on button "Load More" at bounding box center [302, 443] width 230 height 26
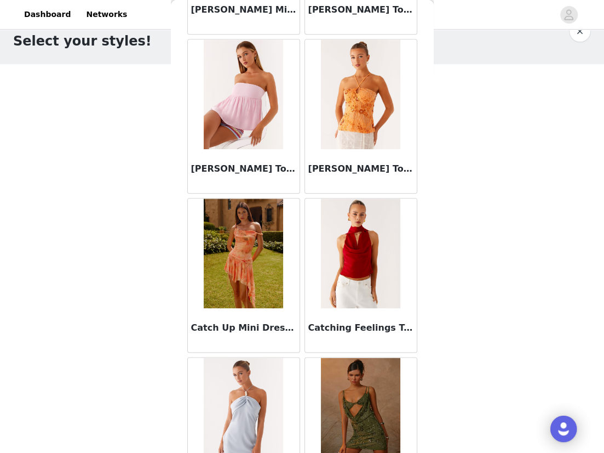
scroll to position [13925, 0]
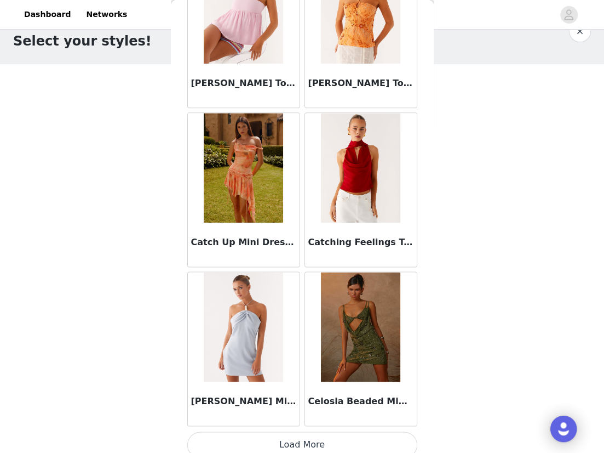
click at [300, 434] on button "Load More" at bounding box center [302, 444] width 230 height 26
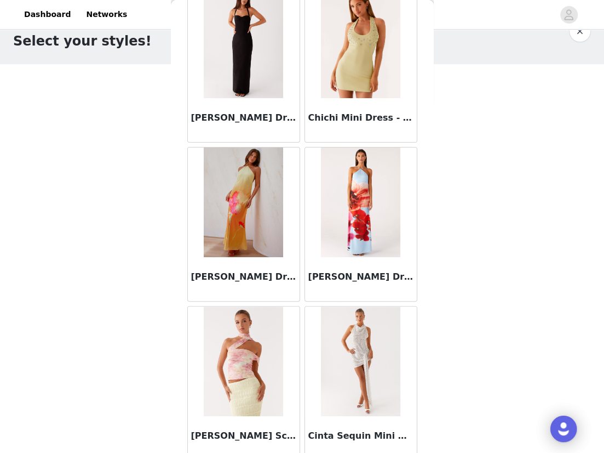
scroll to position [15513, 0]
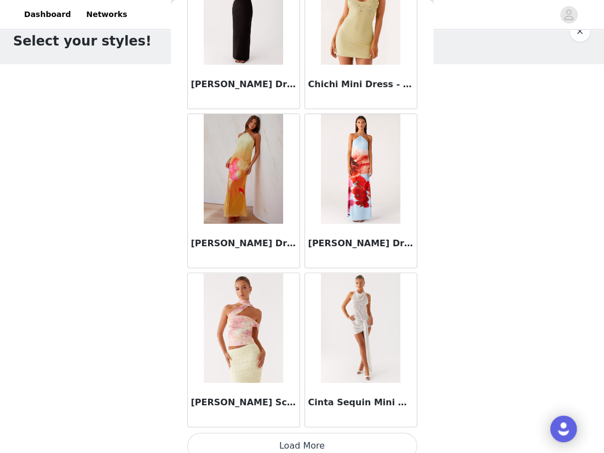
click at [307, 432] on button "Load More" at bounding box center [302, 445] width 230 height 26
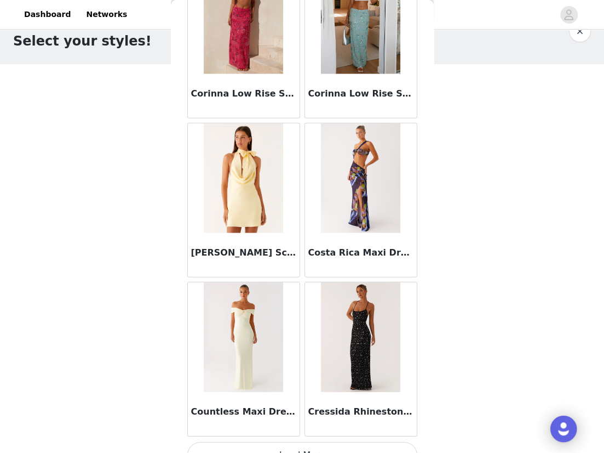
scroll to position [17100, 0]
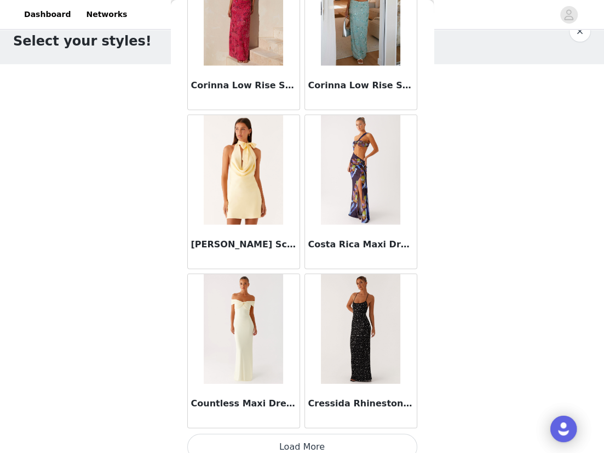
click at [299, 433] on button "Load More" at bounding box center [302, 446] width 230 height 26
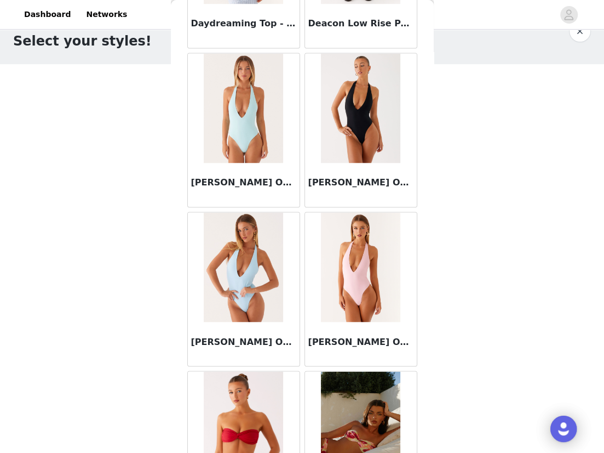
scroll to position [18689, 0]
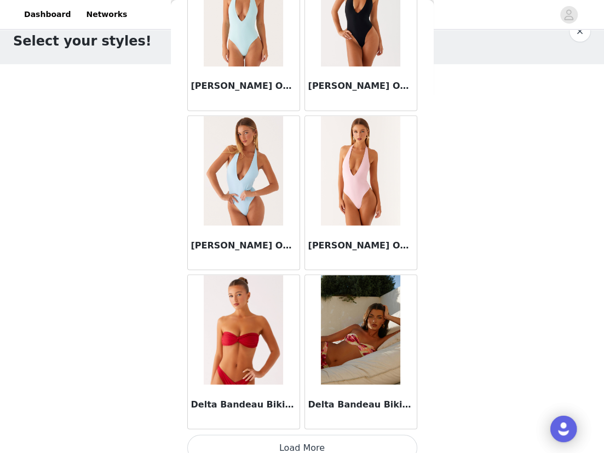
click at [286, 434] on button "Load More" at bounding box center [302, 447] width 230 height 26
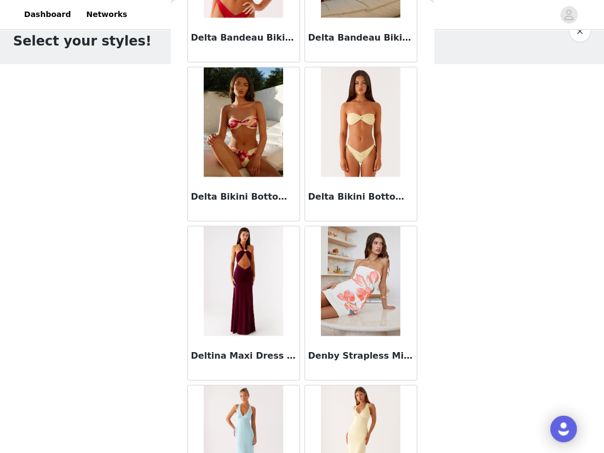
scroll to position [19148, 0]
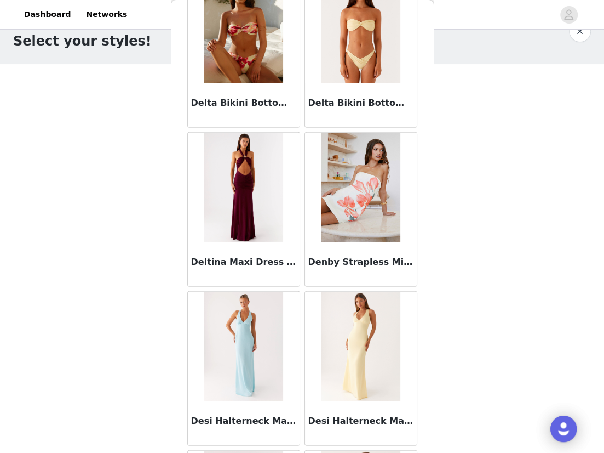
click at [253, 167] on img at bounding box center [244, 188] width 80 height 110
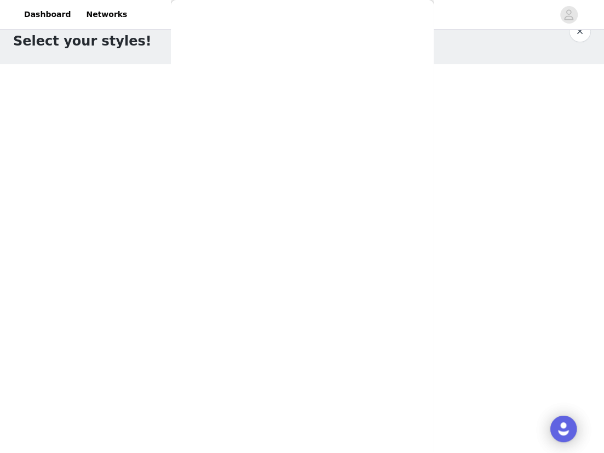
scroll to position [0, 0]
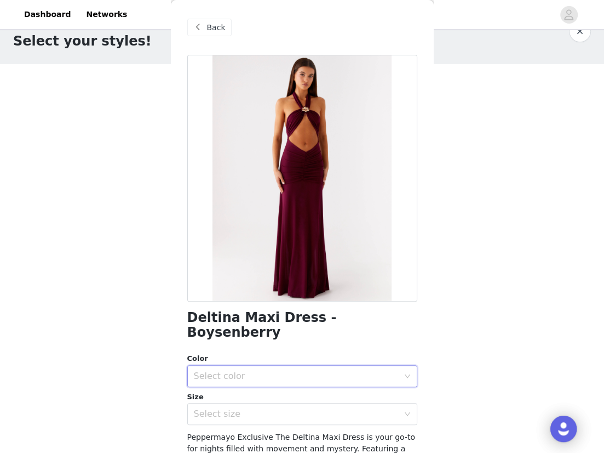
click at [251, 365] on div "Select color" at bounding box center [299, 375] width 210 height 21
click at [249, 388] on li "Boysenberry" at bounding box center [302, 385] width 230 height 18
click at [244, 408] on div "Select size" at bounding box center [296, 413] width 205 height 11
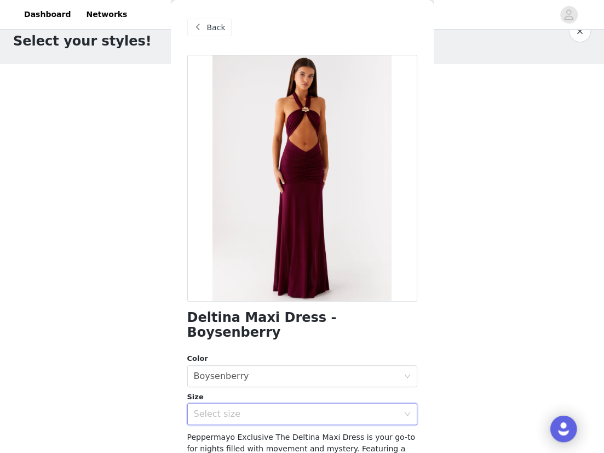
click at [219, 408] on div "Select size" at bounding box center [296, 413] width 205 height 11
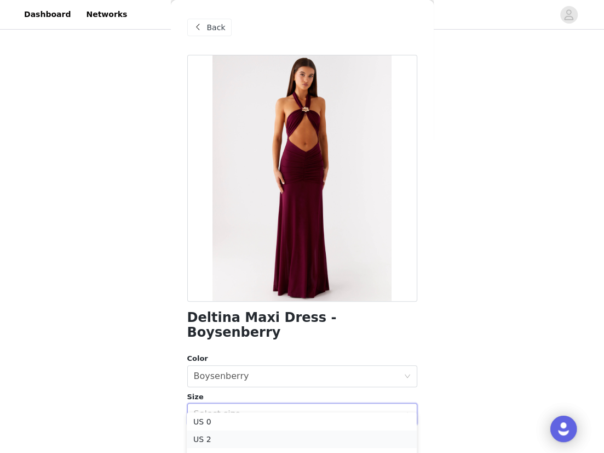
click at [216, 434] on li "US 2" at bounding box center [302, 439] width 230 height 18
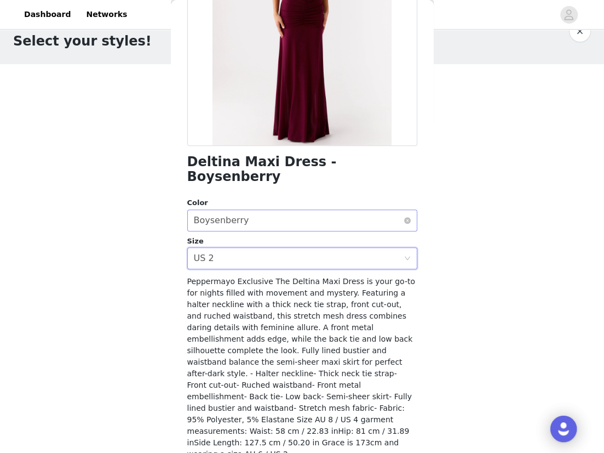
scroll to position [170, 0]
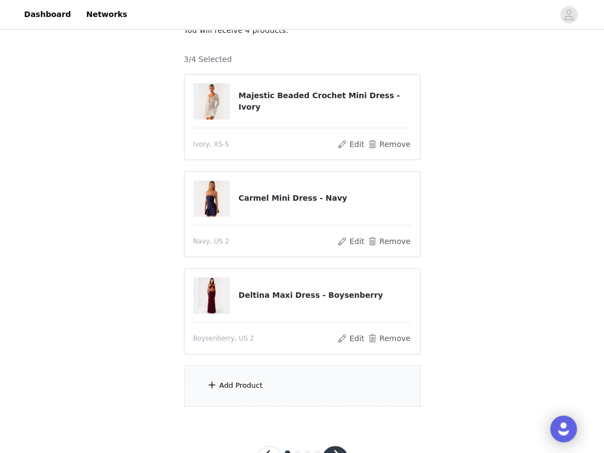
scroll to position [122, 0]
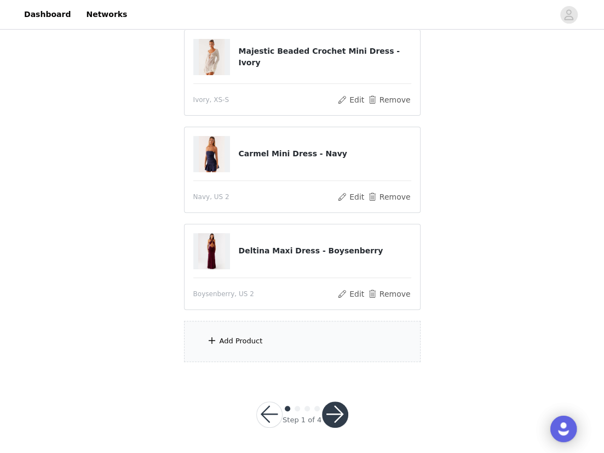
click at [267, 329] on div "Add Product" at bounding box center [302, 341] width 237 height 41
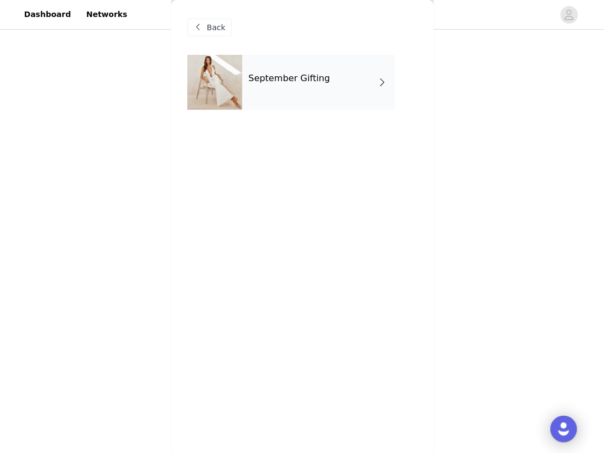
click at [288, 75] on h4 "September Gifting" at bounding box center [290, 78] width 82 height 10
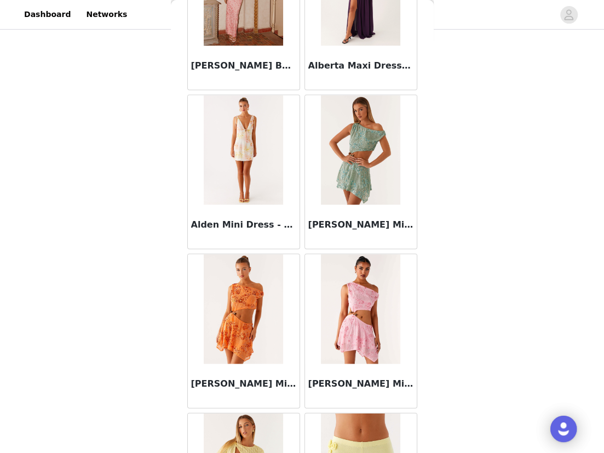
scroll to position [1222, 0]
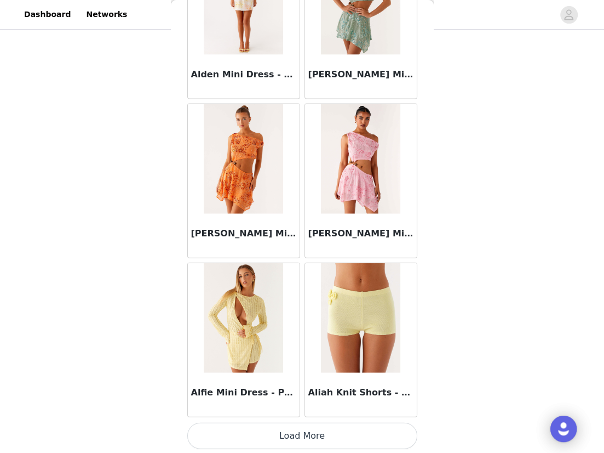
click at [289, 439] on button "Load More" at bounding box center [302, 435] width 230 height 26
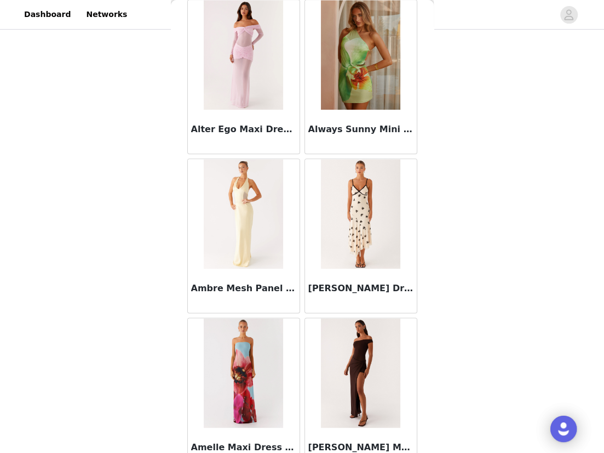
scroll to position [2811, 0]
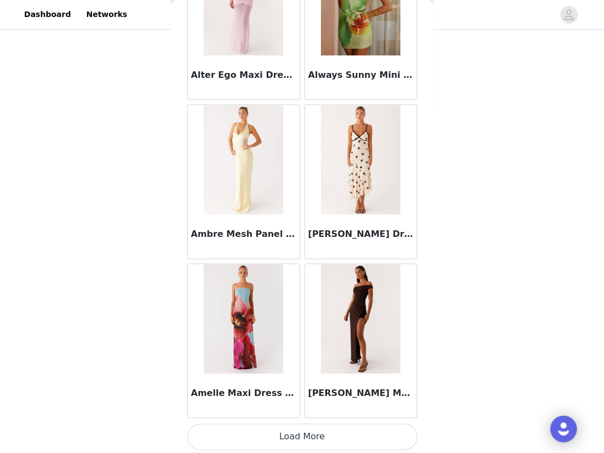
click at [325, 439] on button "Load More" at bounding box center [302, 436] width 230 height 26
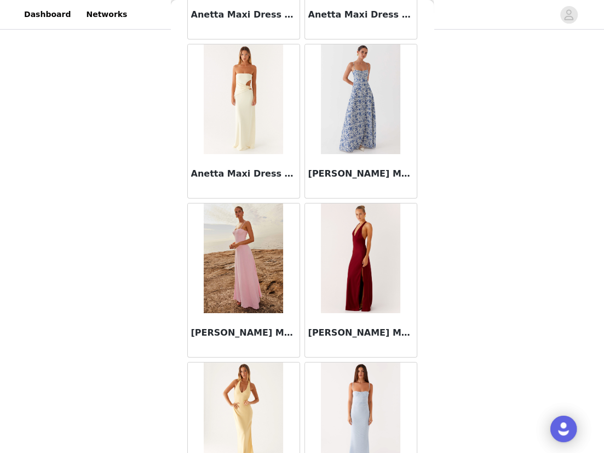
scroll to position [4398, 0]
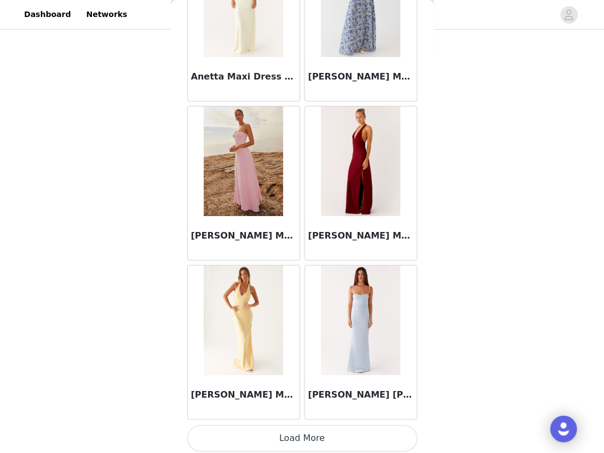
click at [302, 434] on button "Load More" at bounding box center [302, 438] width 230 height 26
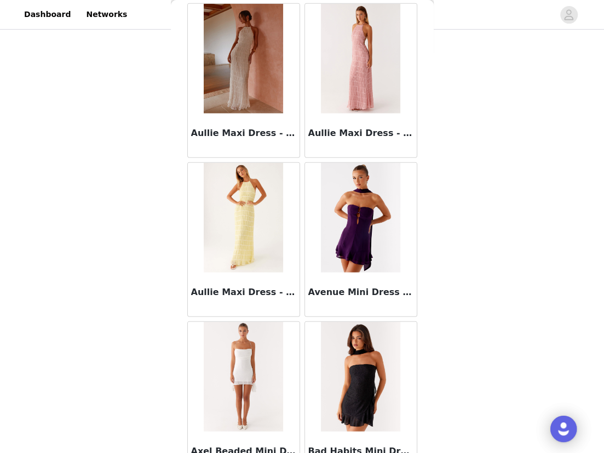
scroll to position [5986, 0]
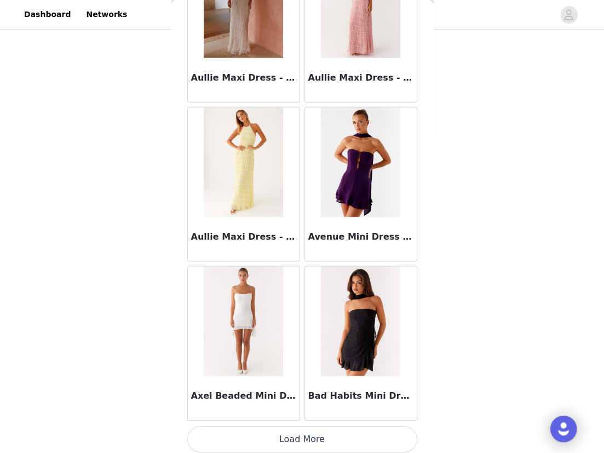
click at [298, 432] on button "Load More" at bounding box center [302, 439] width 230 height 26
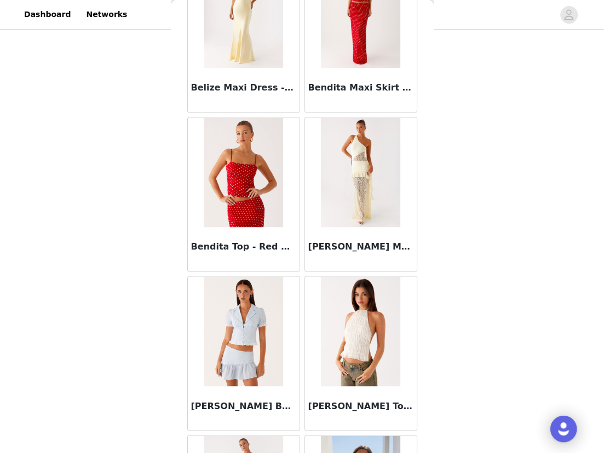
scroll to position [7574, 0]
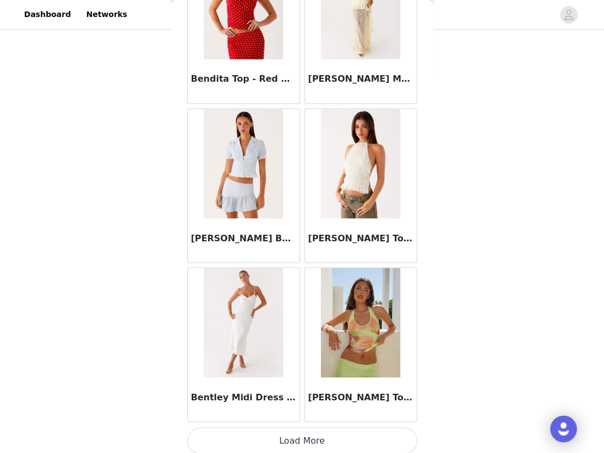
click at [298, 428] on button "Load More" at bounding box center [302, 440] width 230 height 26
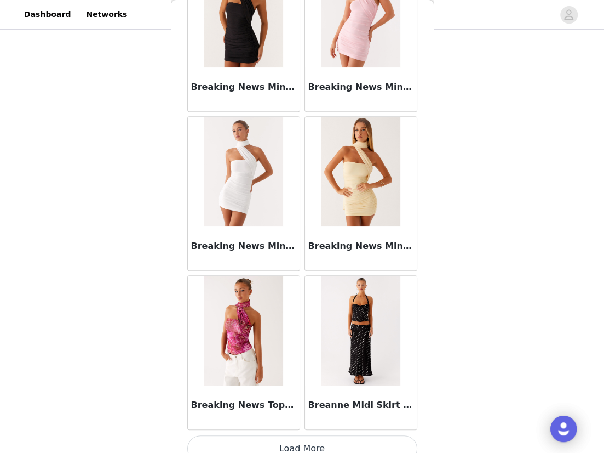
scroll to position [9161, 0]
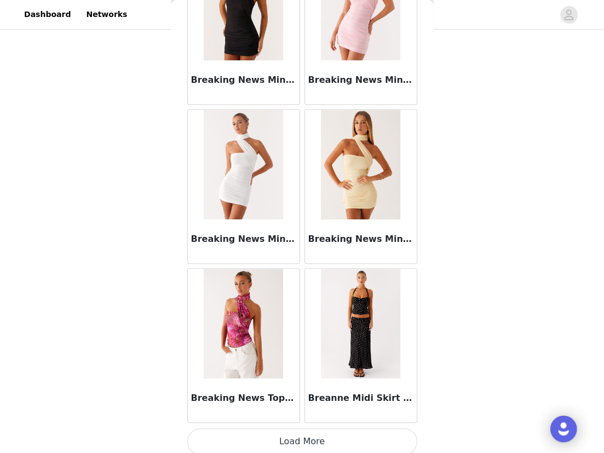
click at [295, 428] on button "Load More" at bounding box center [302, 441] width 230 height 26
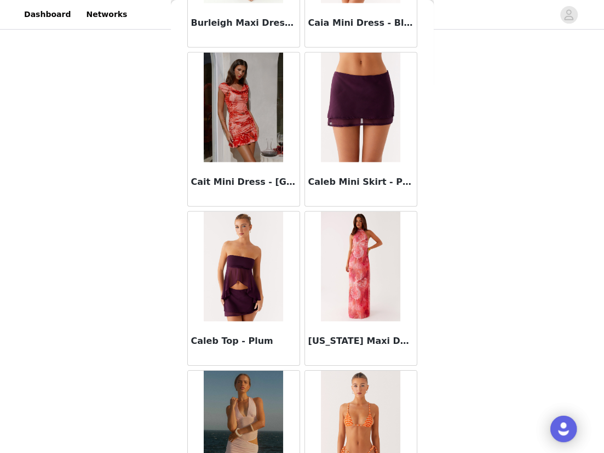
scroll to position [10750, 0]
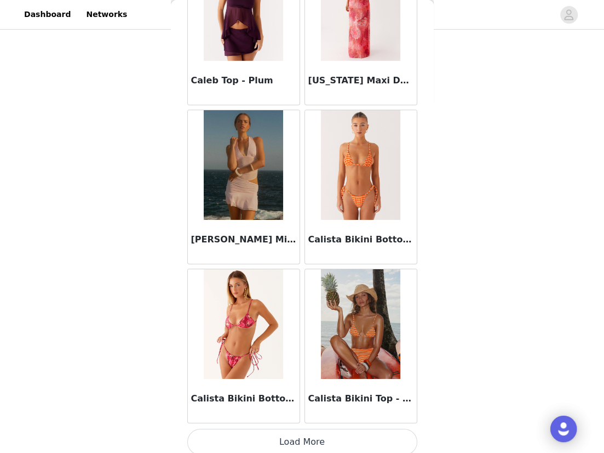
click at [300, 442] on button "Load More" at bounding box center [302, 441] width 230 height 26
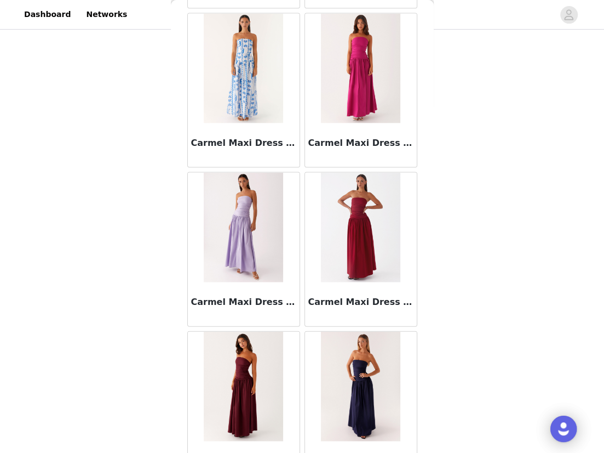
scroll to position [12338, 0]
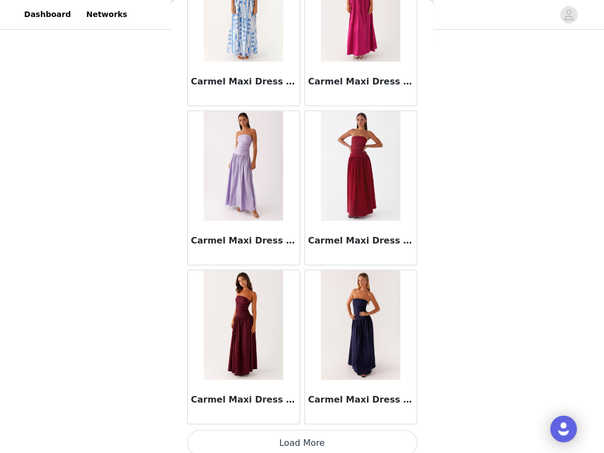
click at [293, 430] on button "Load More" at bounding box center [302, 443] width 230 height 26
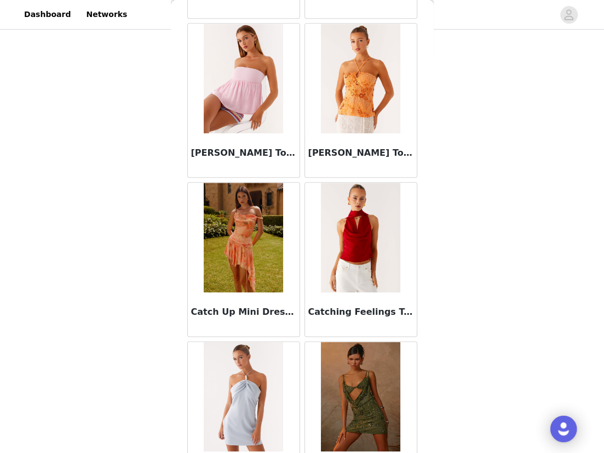
scroll to position [13925, 0]
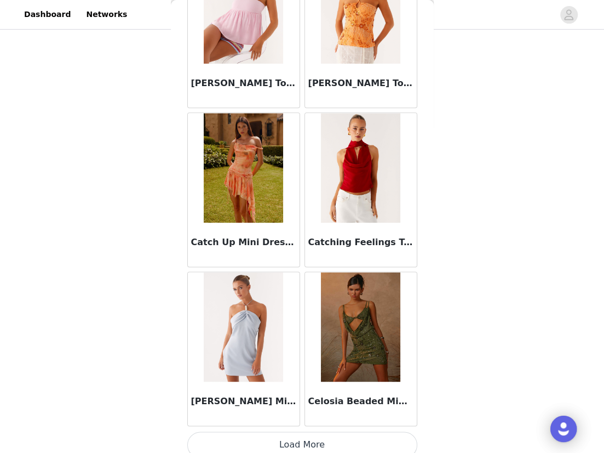
click at [307, 432] on button "Load More" at bounding box center [302, 444] width 230 height 26
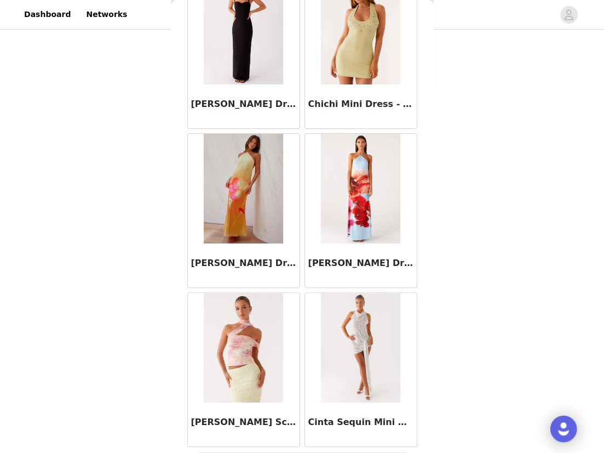
scroll to position [15513, 0]
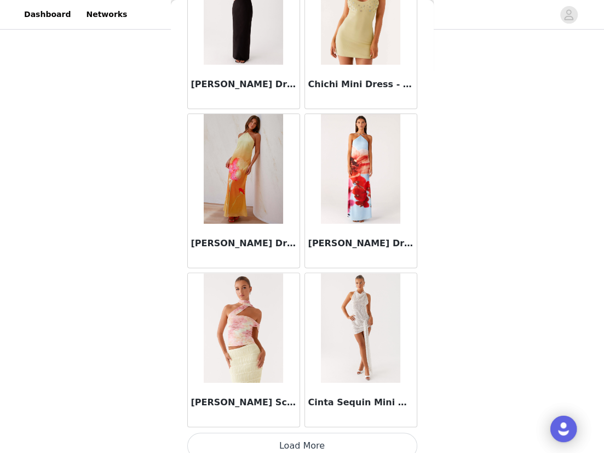
click at [311, 432] on button "Load More" at bounding box center [302, 445] width 230 height 26
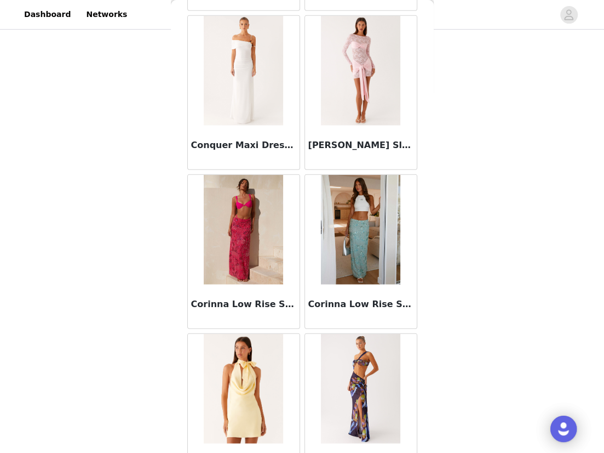
scroll to position [17100, 0]
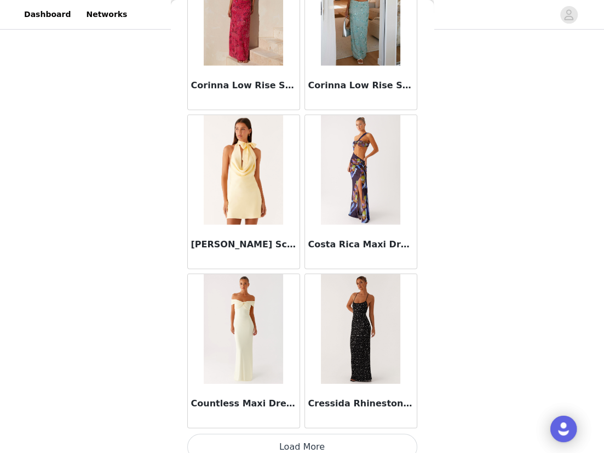
click at [305, 436] on button "Load More" at bounding box center [302, 446] width 230 height 26
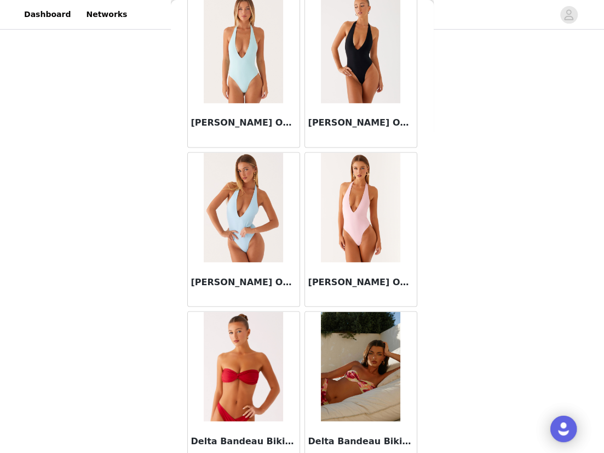
scroll to position [18689, 0]
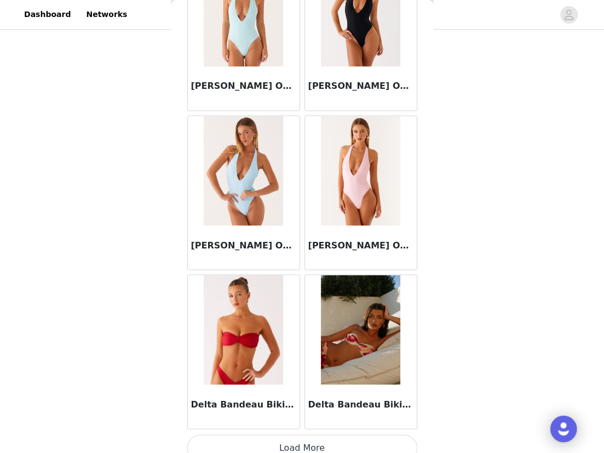
click at [306, 437] on button "Load More" at bounding box center [302, 447] width 230 height 26
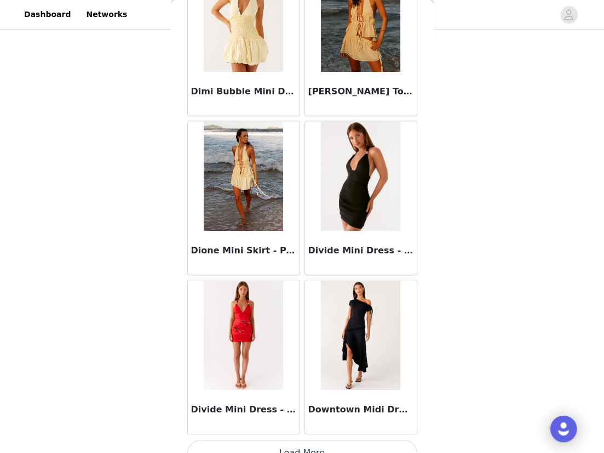
scroll to position [20277, 0]
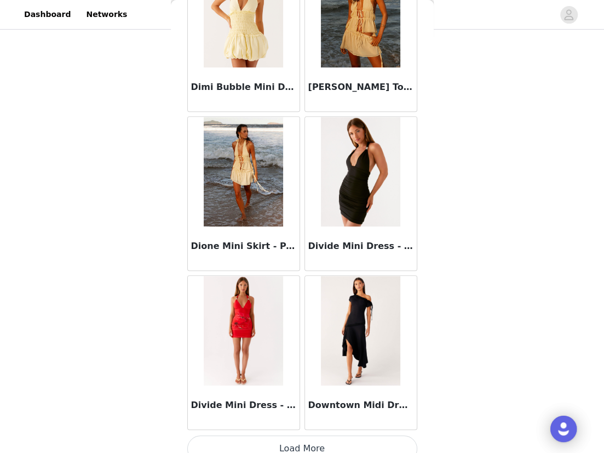
click at [317, 435] on button "Load More" at bounding box center [302, 448] width 230 height 26
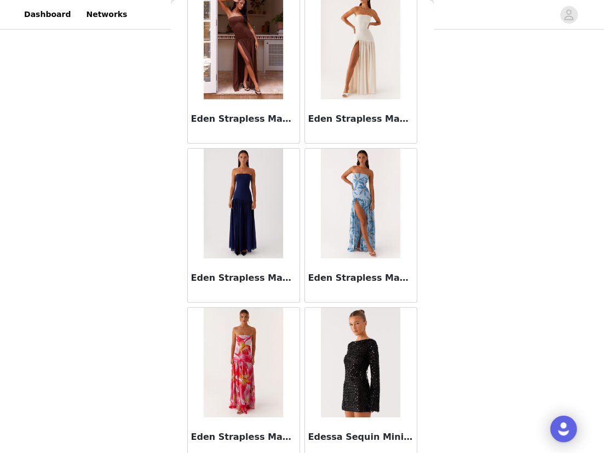
scroll to position [21834, 0]
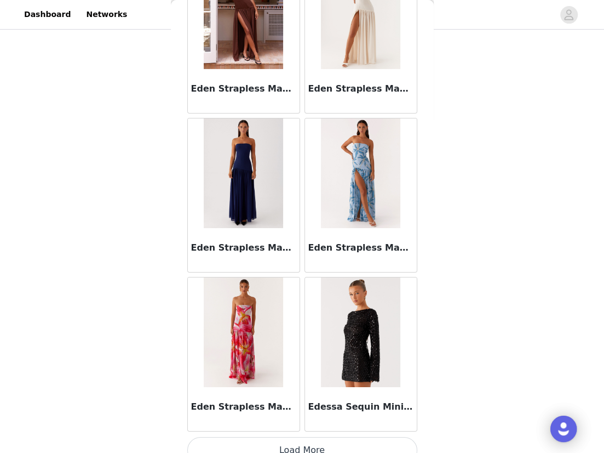
click at [317, 437] on button "Load More" at bounding box center [302, 450] width 230 height 26
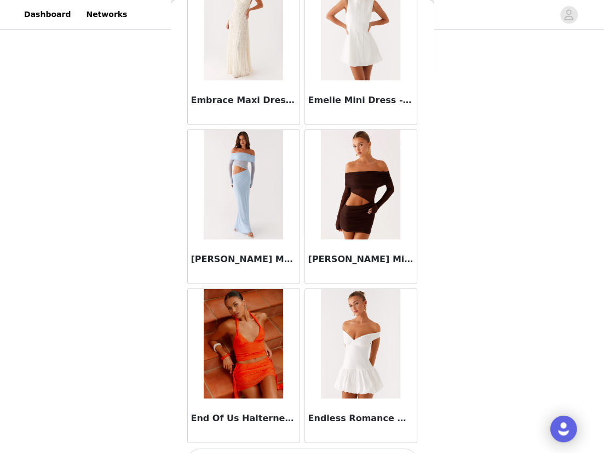
scroll to position [23452, 0]
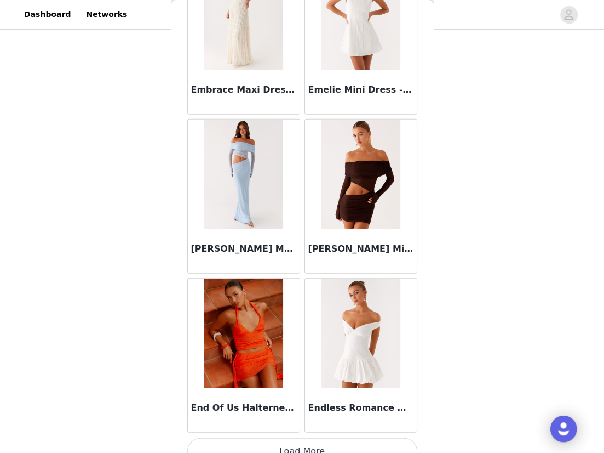
click at [313, 438] on button "Load More" at bounding box center [302, 451] width 230 height 26
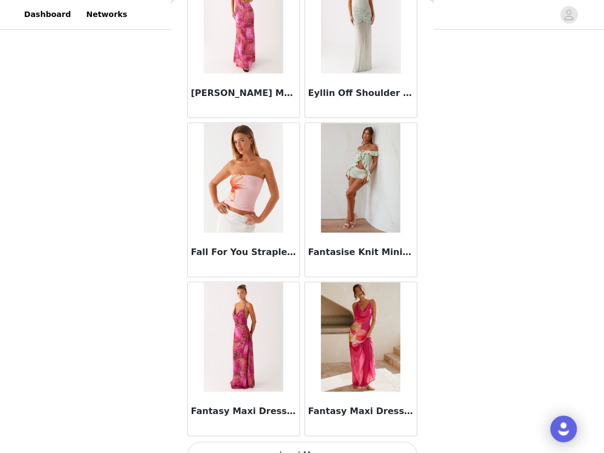
scroll to position [25039, 0]
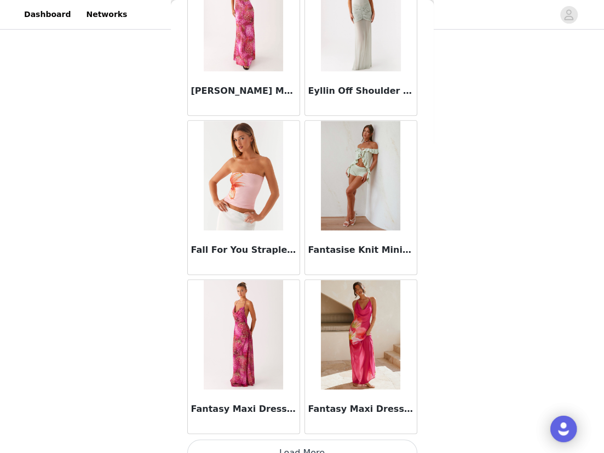
click at [236, 439] on button "Load More" at bounding box center [302, 452] width 230 height 26
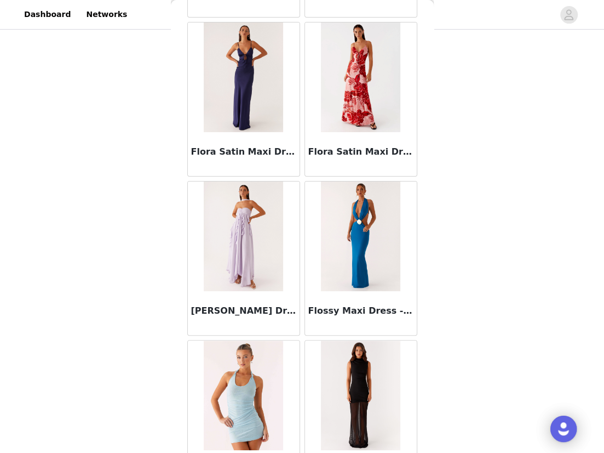
scroll to position [26628, 0]
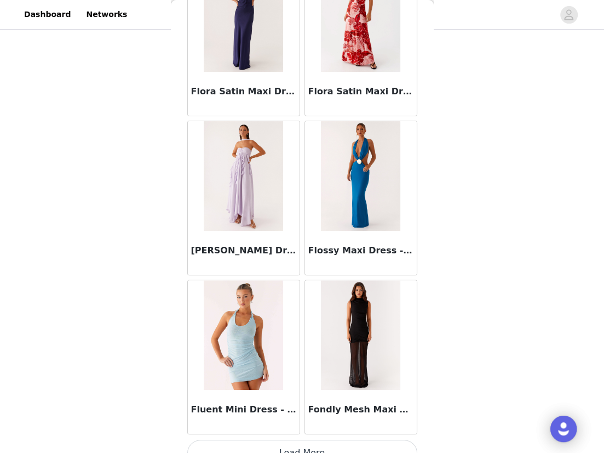
click at [279, 439] on button "Load More" at bounding box center [302, 452] width 230 height 26
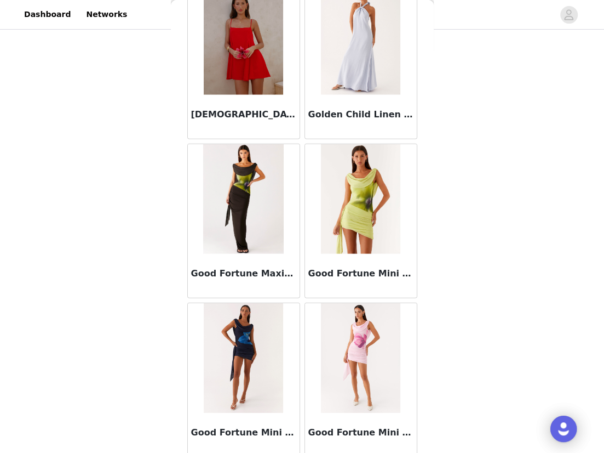
scroll to position [28216, 0]
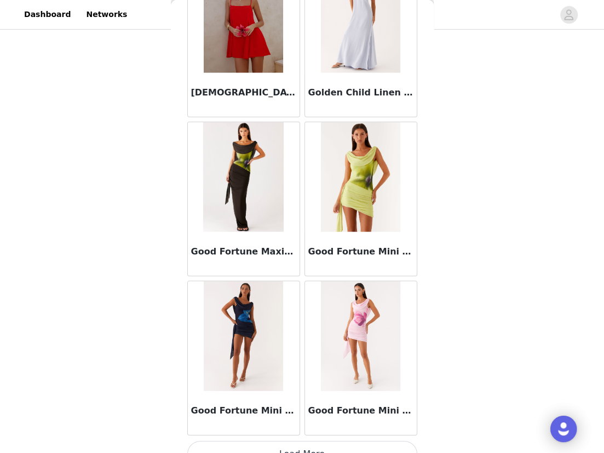
click at [285, 441] on button "Load More" at bounding box center [302, 454] width 230 height 26
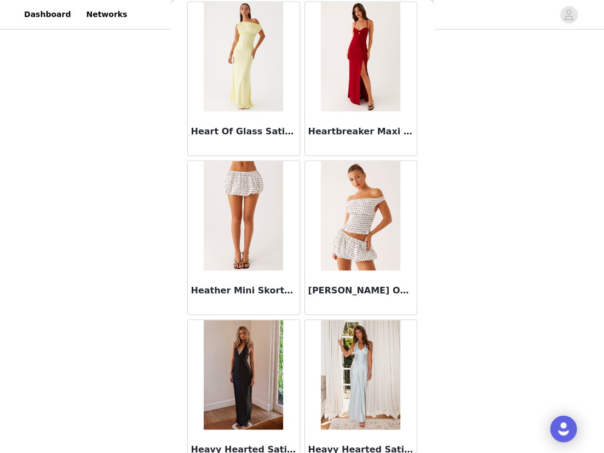
scroll to position [29803, 0]
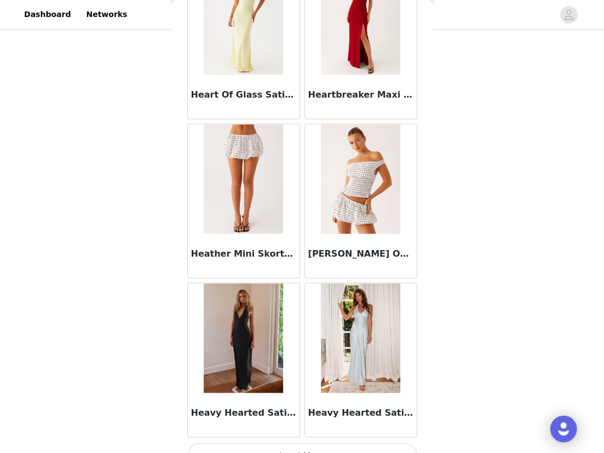
click at [300, 442] on button "Load More" at bounding box center [302, 455] width 230 height 26
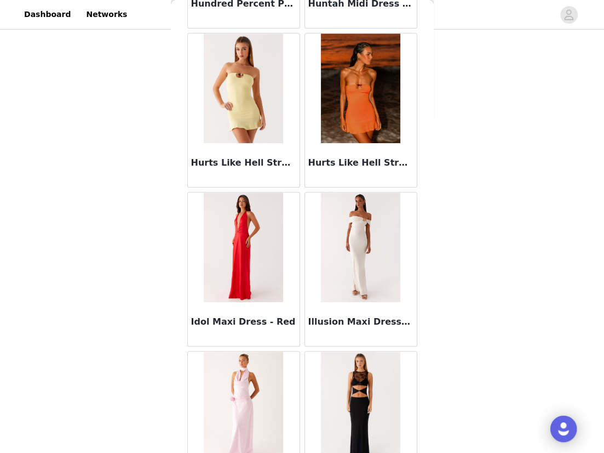
scroll to position [31391, 0]
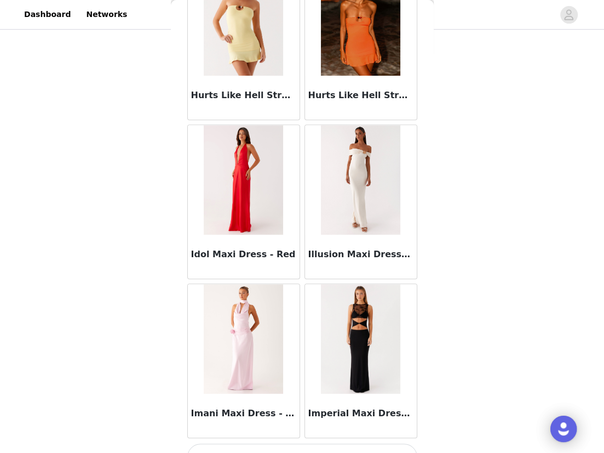
click at [303, 443] on button "Load More" at bounding box center [302, 456] width 230 height 26
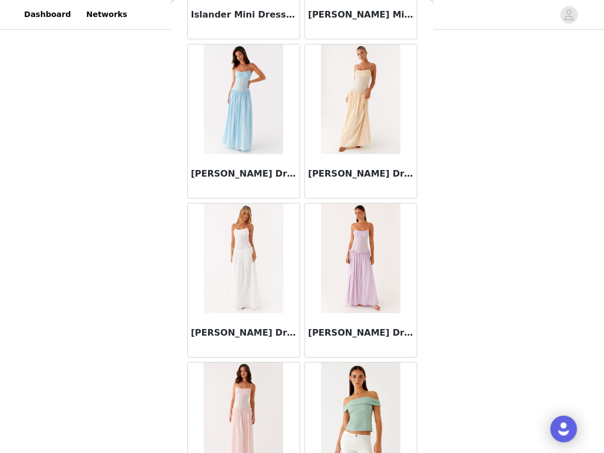
scroll to position [32978, 0]
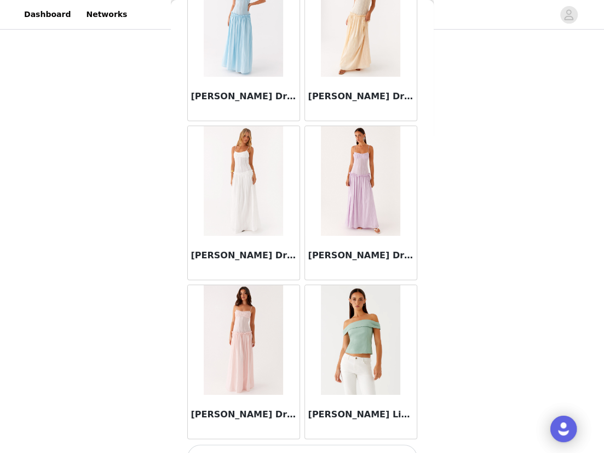
click at [296, 444] on button "Load More" at bounding box center [302, 457] width 230 height 26
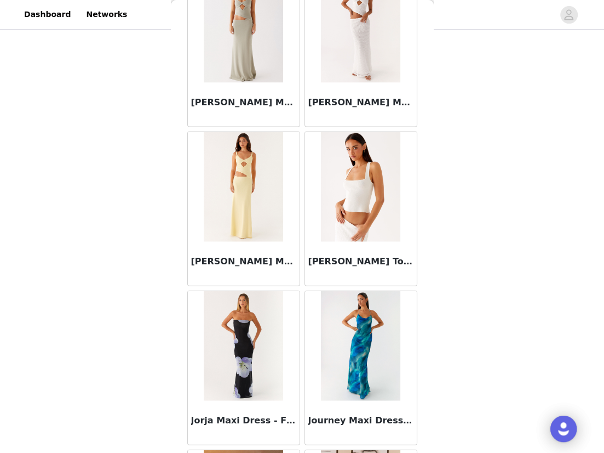
scroll to position [34445, 0]
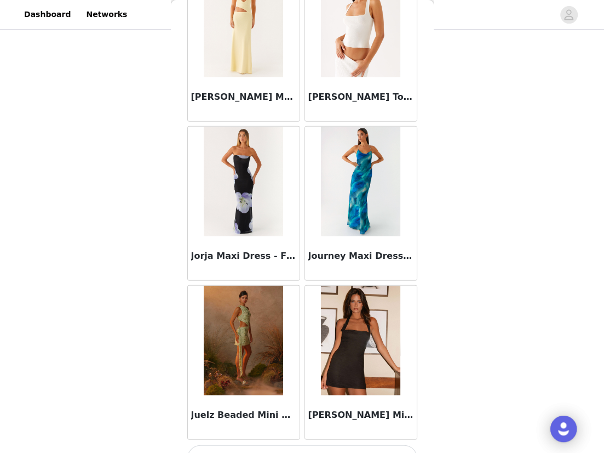
click at [296, 445] on button "Load More" at bounding box center [302, 458] width 230 height 26
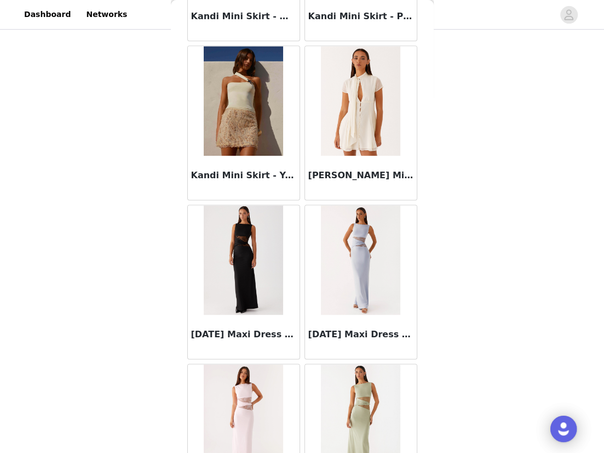
scroll to position [36155, 0]
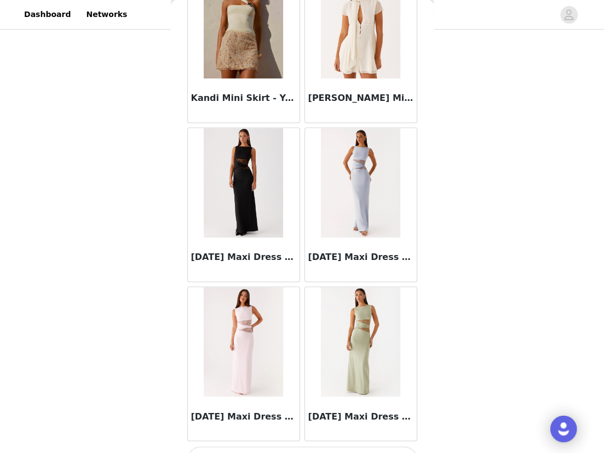
click at [298, 446] on button "Load More" at bounding box center [302, 459] width 230 height 26
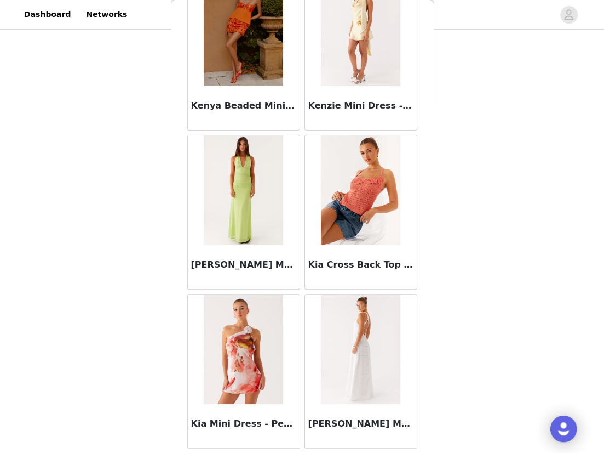
scroll to position [37742, 0]
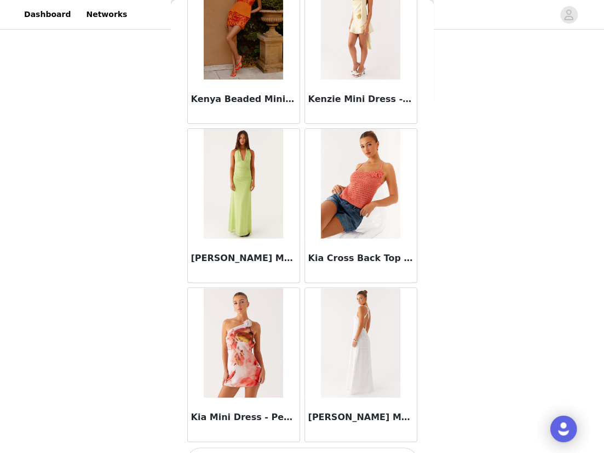
click at [298, 447] on button "Load More" at bounding box center [302, 460] width 230 height 26
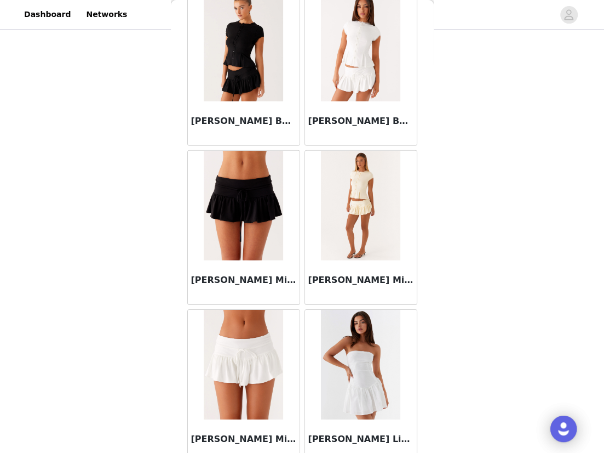
scroll to position [39330, 0]
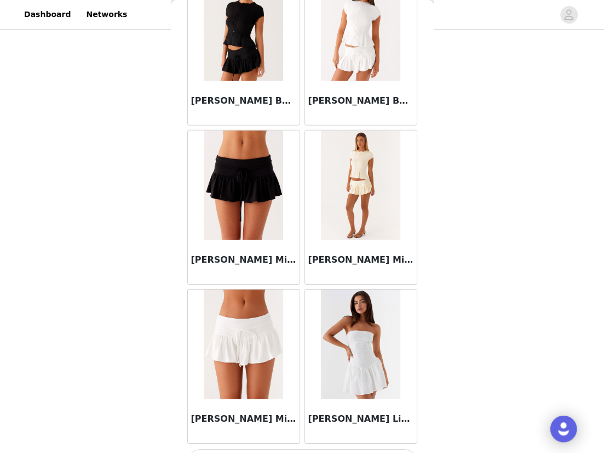
click at [314, 449] on button "Load More" at bounding box center [302, 462] width 230 height 26
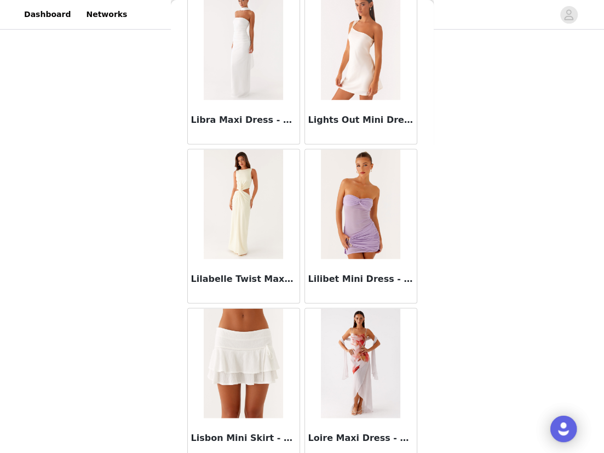
scroll to position [40917, 0]
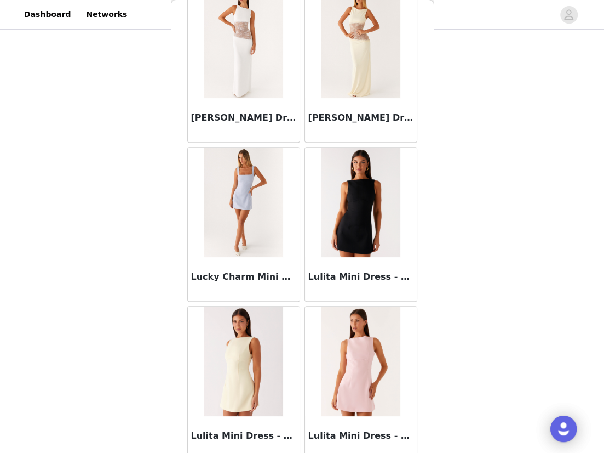
scroll to position [42506, 0]
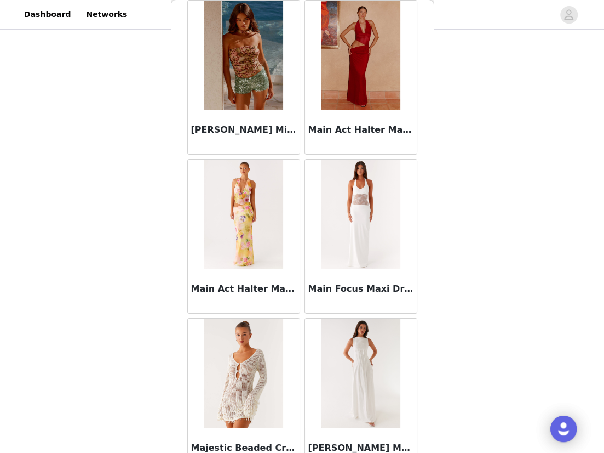
scroll to position [44094, 0]
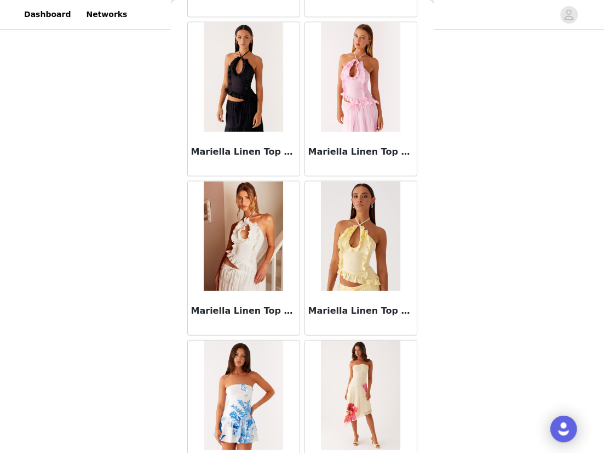
scroll to position [45681, 0]
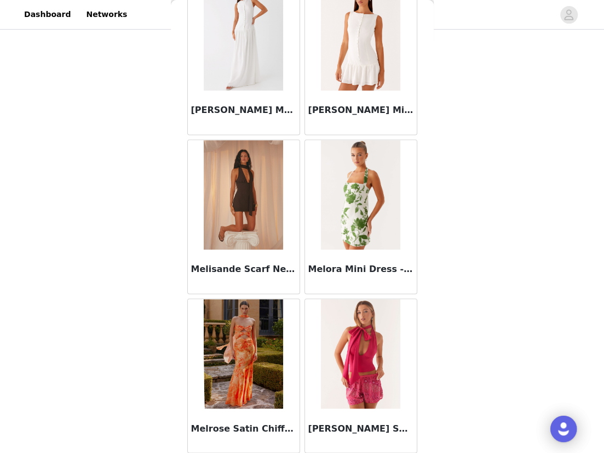
scroll to position [47269, 0]
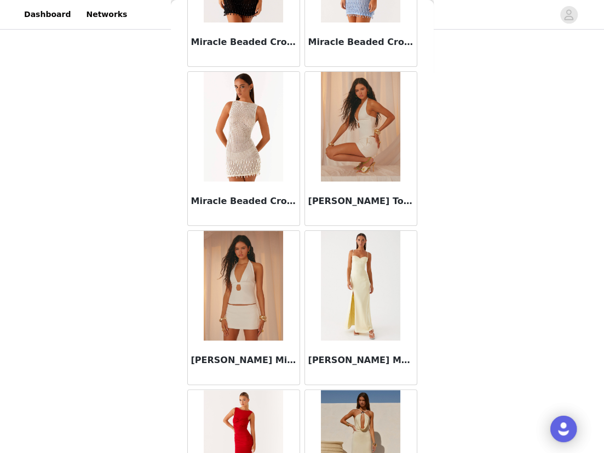
scroll to position [48856, 0]
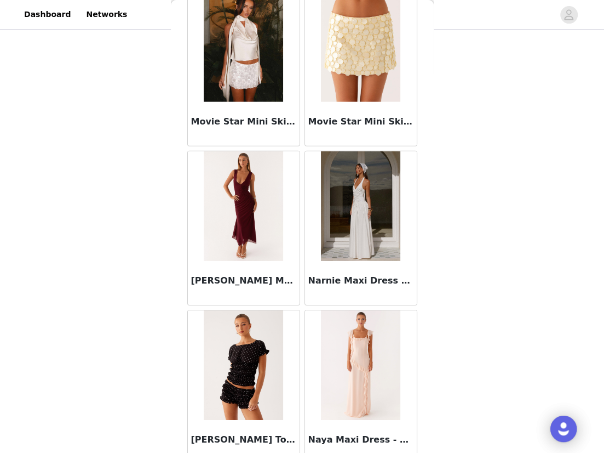
scroll to position [50445, 0]
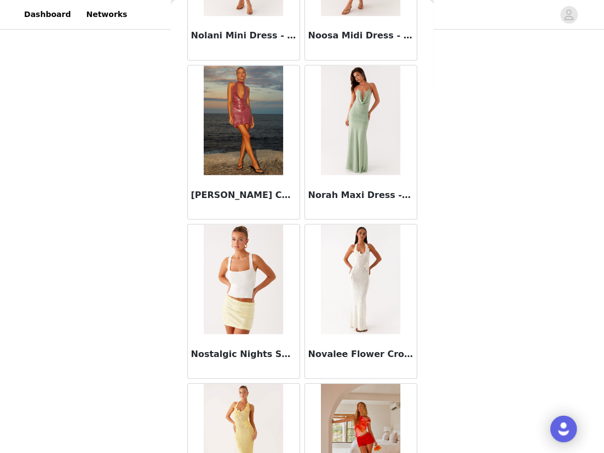
scroll to position [52033, 0]
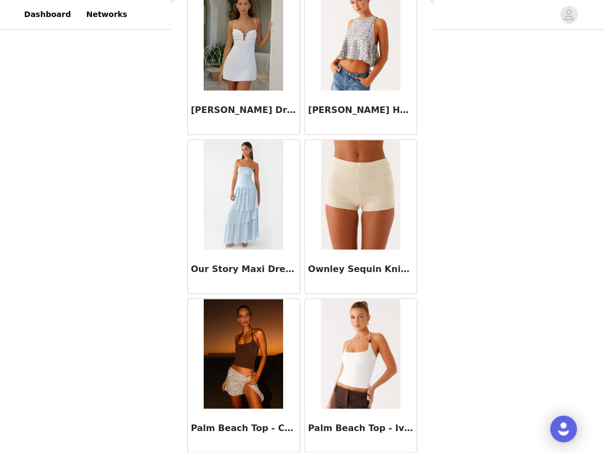
scroll to position [53617, 0]
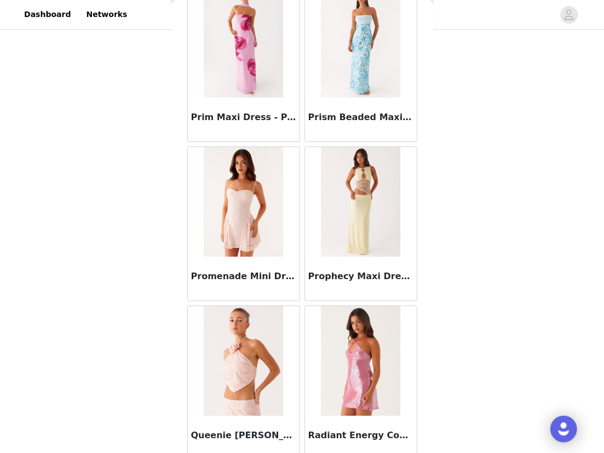
scroll to position [55208, 0]
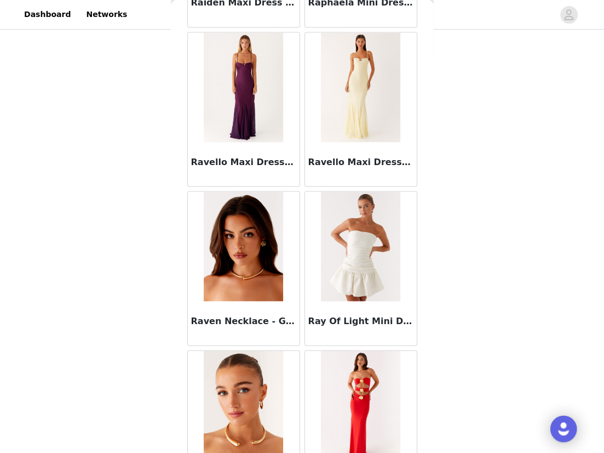
scroll to position [56652, 0]
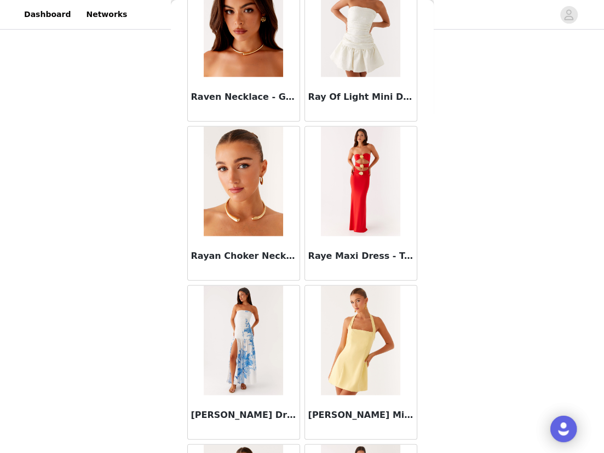
click at [460, 202] on div "STEP 1 OF 4 Select your styles! You will receive 4 products. 3/4 Selected Majes…" at bounding box center [302, 142] width 604 height 465
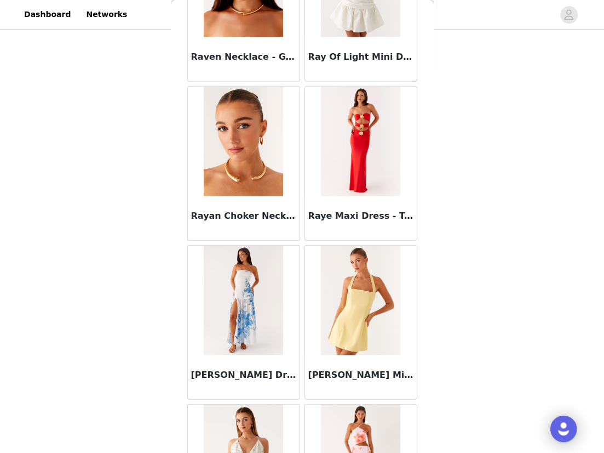
scroll to position [56795, 0]
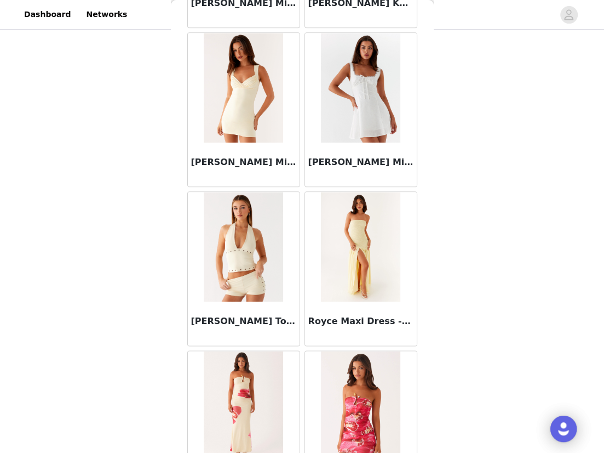
scroll to position [58384, 0]
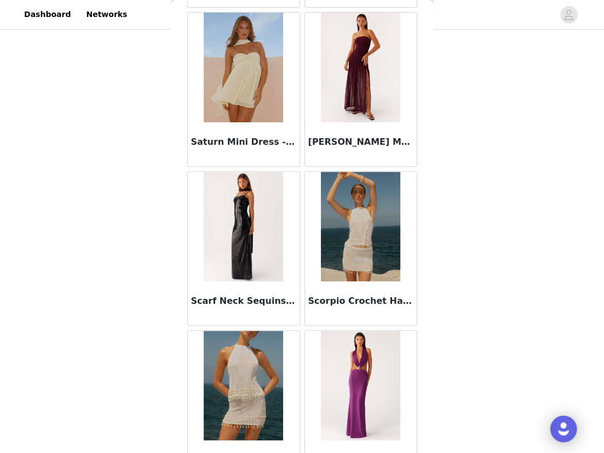
scroll to position [59972, 0]
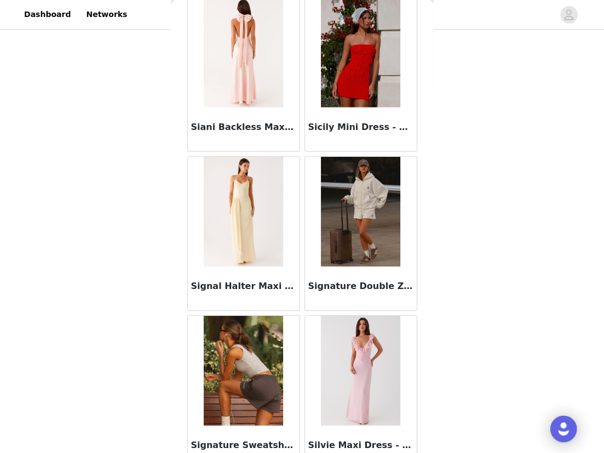
scroll to position [61559, 0]
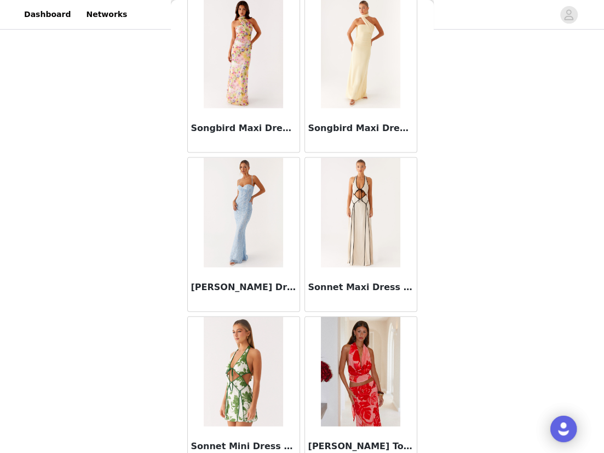
scroll to position [63147, 0]
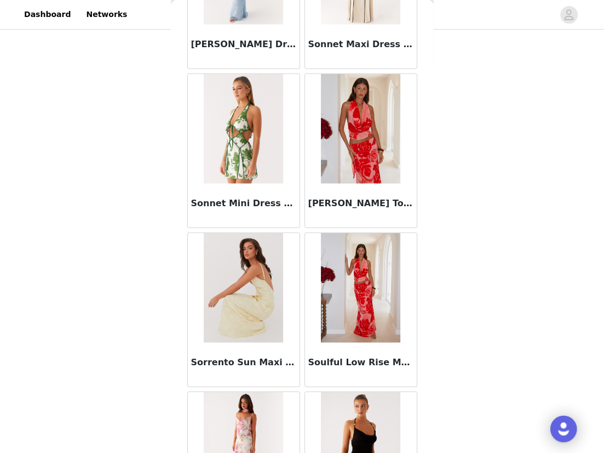
scroll to position [63392, 0]
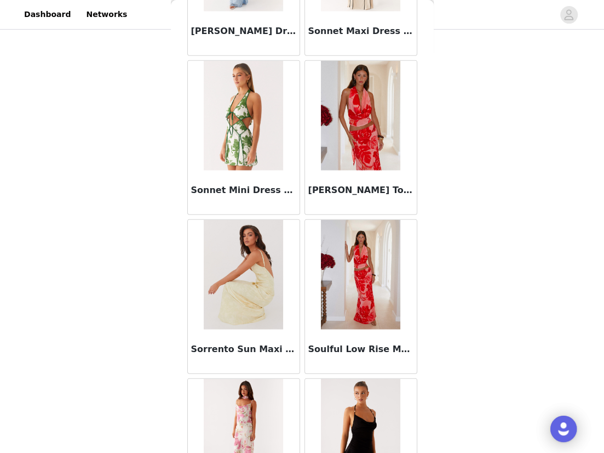
click at [438, 225] on div "STEP 1 OF 4 Select your styles! You will receive 4 products. 3/4 Selected Majes…" at bounding box center [302, 142] width 604 height 465
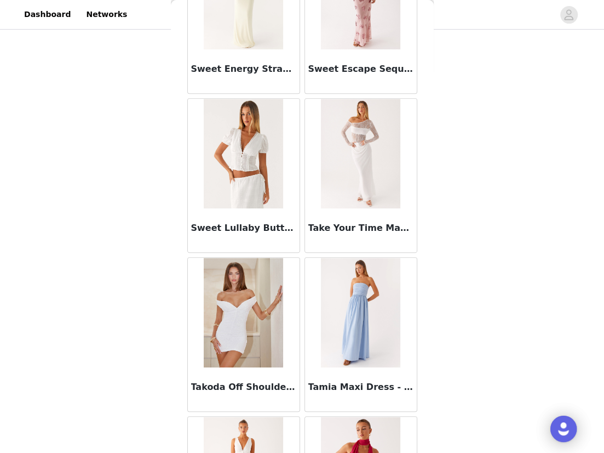
scroll to position [64734, 0]
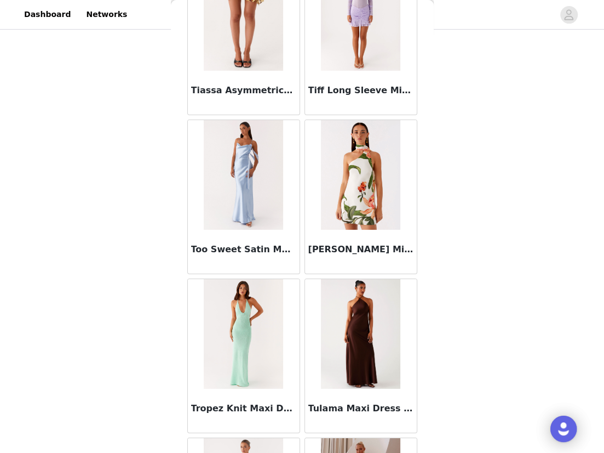
scroll to position [66323, 0]
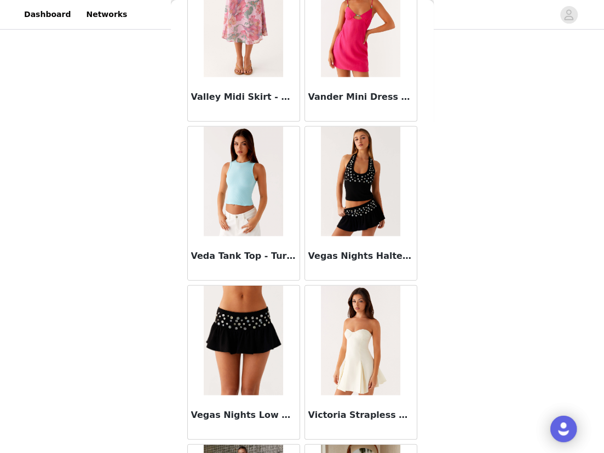
scroll to position [67911, 0]
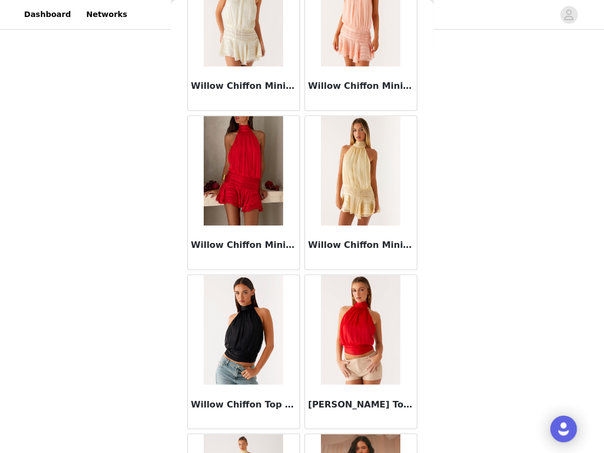
scroll to position [69498, 0]
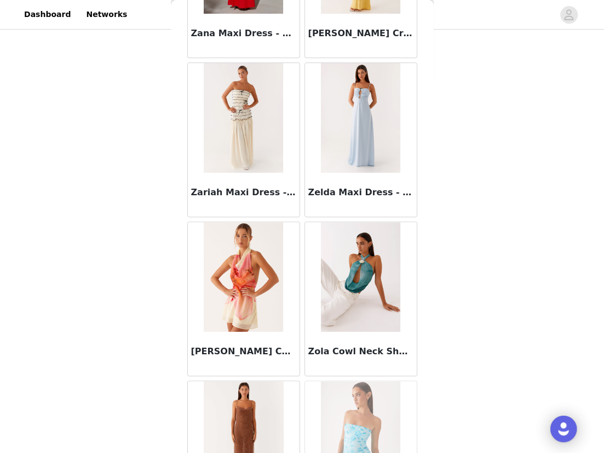
scroll to position [71086, 0]
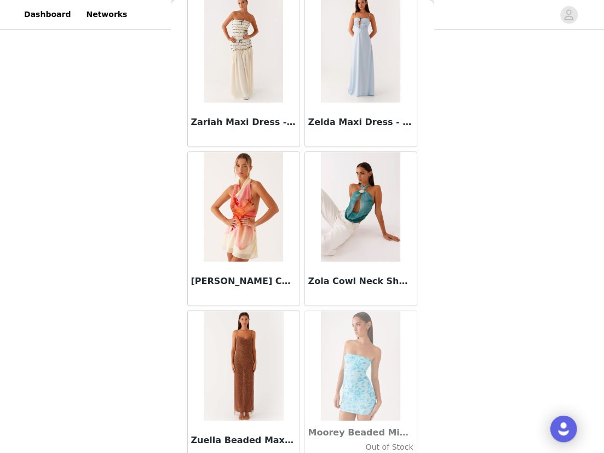
click at [511, 245] on div "STEP 1 OF 4 Select your styles! You will receive 4 products. 3/4 Selected Majes…" at bounding box center [302, 142] width 604 height 465
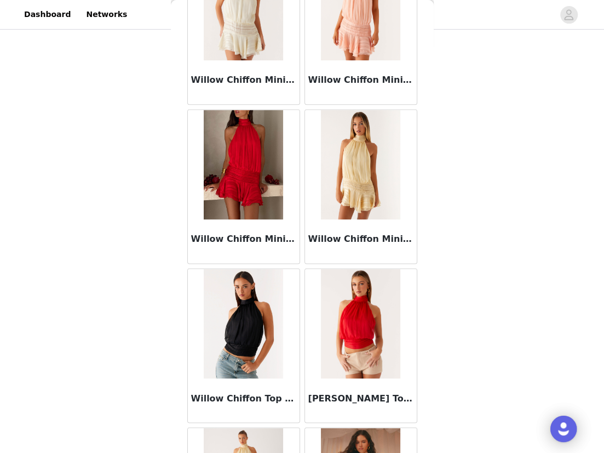
scroll to position [69374, 0]
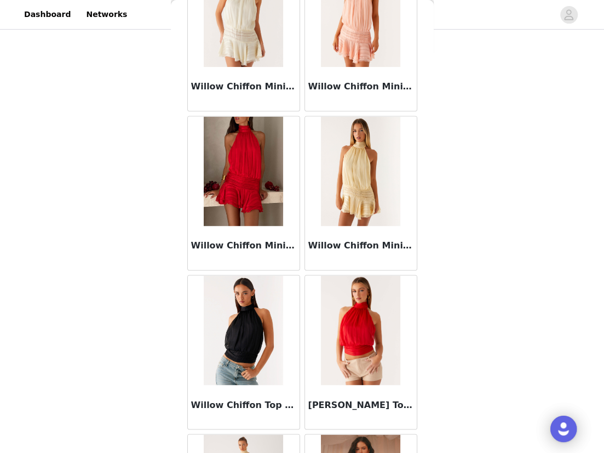
click at [528, 125] on div "STEP 1 OF 4 Select your styles! You will receive 4 products. 3/4 Selected Majes…" at bounding box center [302, 142] width 604 height 465
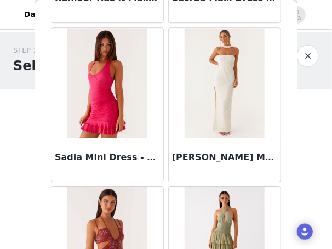
scroll to position [58969, 0]
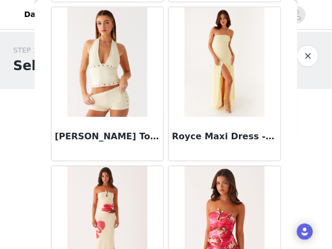
scroll to position [58342, 0]
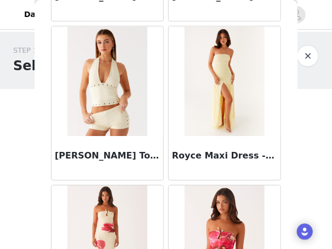
click at [168, 131] on div "Royce Maxi Dress - Yellow" at bounding box center [224, 103] width 117 height 159
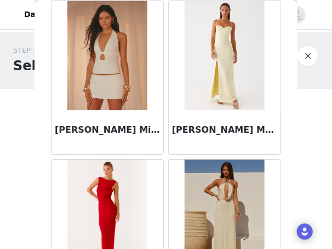
scroll to position [49068, 0]
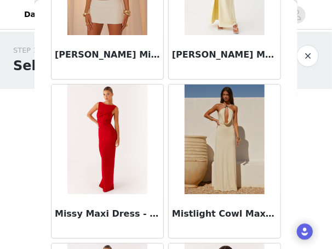
click at [164, 105] on div "Missy Maxi Dress - Red" at bounding box center [107, 161] width 117 height 159
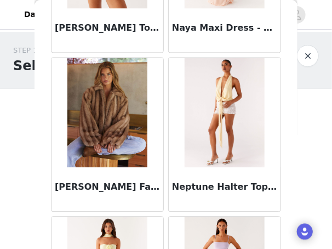
scroll to position [50768, 0]
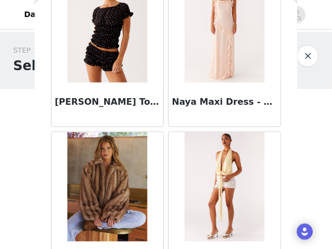
click at [109, 182] on img at bounding box center [106, 187] width 79 height 110
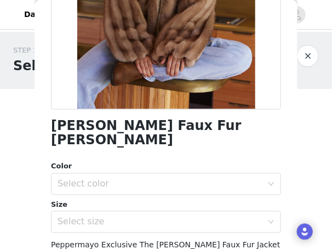
scroll to position [209, 0]
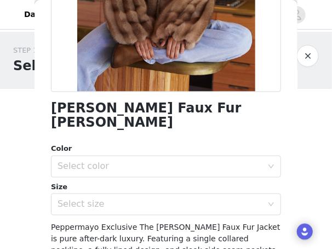
click at [153, 161] on div "Select color" at bounding box center [160, 166] width 205 height 11
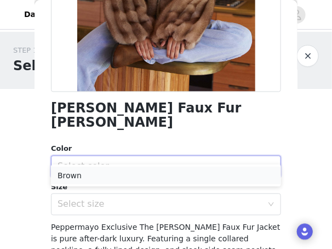
click at [147, 178] on li "Brown" at bounding box center [166, 176] width 230 height 18
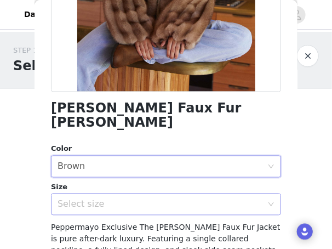
click at [140, 199] on div "Select size" at bounding box center [160, 204] width 205 height 11
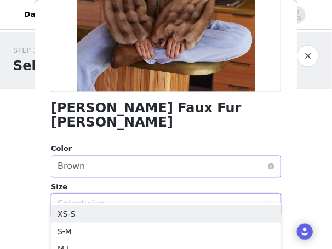
scroll to position [244, 0]
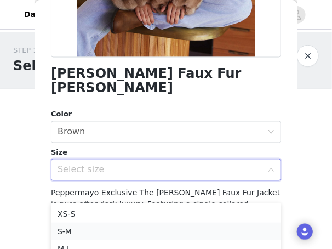
click at [114, 231] on li "S-M" at bounding box center [166, 231] width 230 height 18
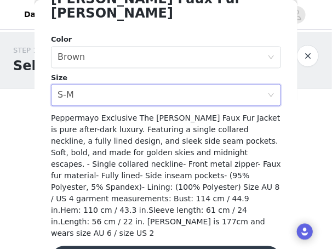
scroll to position [325, 0]
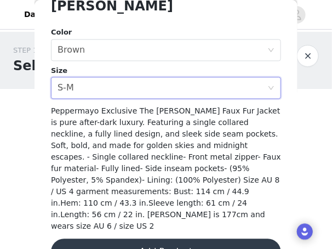
click at [133, 239] on button "Add Product" at bounding box center [166, 252] width 230 height 26
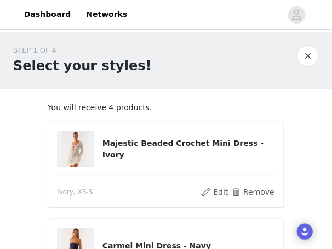
click at [72, 151] on img at bounding box center [75, 149] width 26 height 36
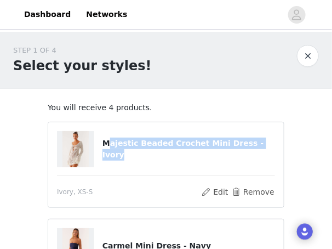
drag, startPoint x: 106, startPoint y: 152, endPoint x: 263, endPoint y: 152, distance: 156.7
click at [263, 152] on h4 "Majestic Beaded Crochet Mini Dress - Ivory" at bounding box center [188, 149] width 173 height 23
copy h4 "ajestic Beaded Crochet Mini Dress - Ivory"
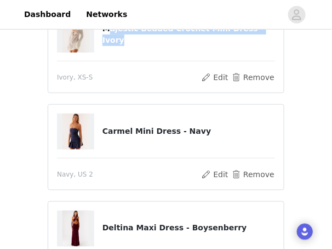
scroll to position [118, 0]
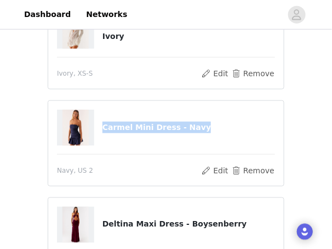
drag, startPoint x: 104, startPoint y: 128, endPoint x: 207, endPoint y: 128, distance: 103.0
click at [207, 128] on h4 "Carmel Mini Dress - Navy" at bounding box center [188, 128] width 173 height 12
copy h4 "Carmel Mini Dress - Navy"
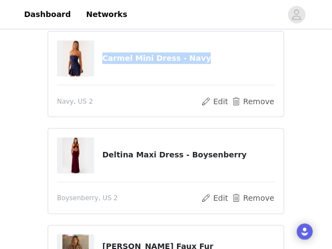
scroll to position [213, 0]
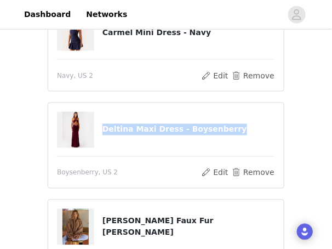
drag, startPoint x: 101, startPoint y: 129, endPoint x: 256, endPoint y: 129, distance: 154.5
click at [256, 129] on div "Deltina Maxi Dress - Boysenberry" at bounding box center [166, 130] width 218 height 36
copy div "Deltina Maxi Dress - Boysenberry"
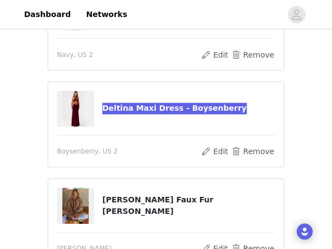
scroll to position [264, 0]
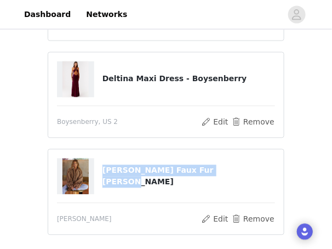
drag, startPoint x: 102, startPoint y: 177, endPoint x: 220, endPoint y: 176, distance: 117.8
click at [220, 176] on div "[PERSON_NAME] Faux Fur [PERSON_NAME]" at bounding box center [166, 176] width 218 height 36
copy div "[PERSON_NAME] Faux Fur [PERSON_NAME]"
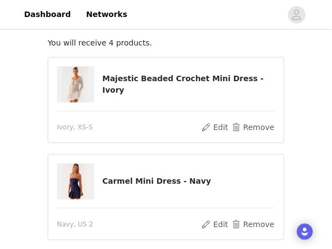
scroll to position [65, 0]
click at [309, 66] on div "STEP 1 OF 4 Select your styles! You will receive 4 products. Majestic Beaded Cr…" at bounding box center [166, 212] width 332 height 491
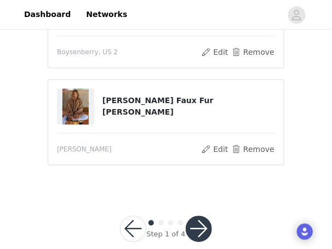
scroll to position [352, 0]
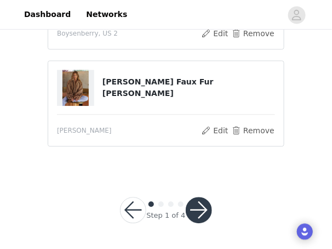
click at [204, 210] on button "button" at bounding box center [199, 210] width 26 height 26
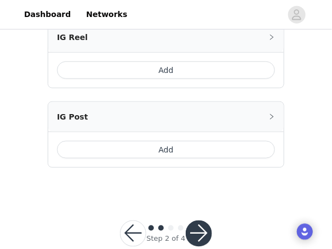
click at [156, 151] on button "Add" at bounding box center [166, 150] width 218 height 18
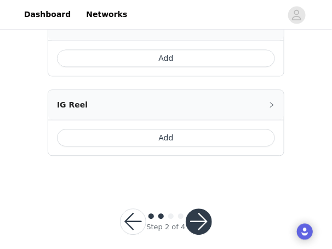
click at [168, 129] on button "Add" at bounding box center [166, 138] width 218 height 18
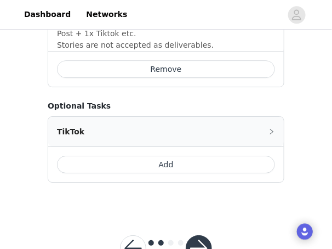
scroll to position [1192, 0]
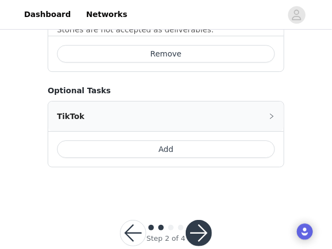
click at [197, 220] on button "button" at bounding box center [199, 233] width 26 height 26
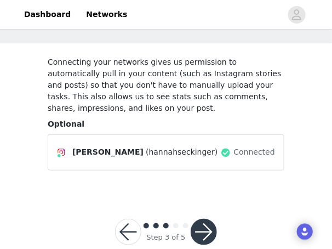
scroll to position [67, 0]
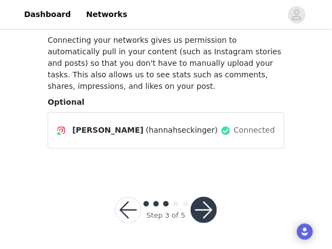
click at [199, 210] on button "button" at bounding box center [204, 210] width 26 height 26
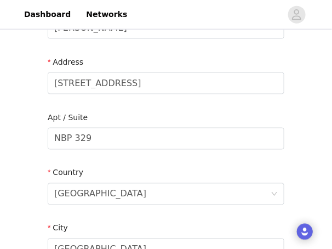
scroll to position [210, 0]
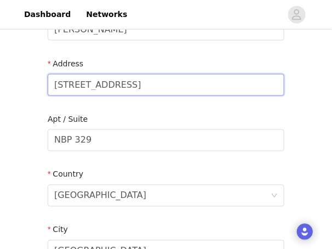
click at [191, 95] on input "[STREET_ADDRESS]" at bounding box center [166, 85] width 237 height 22
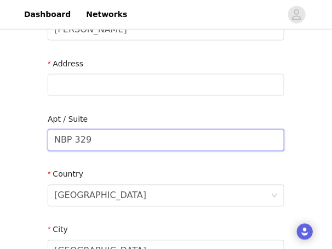
click at [106, 139] on input "NBP 329" at bounding box center [166, 140] width 237 height 22
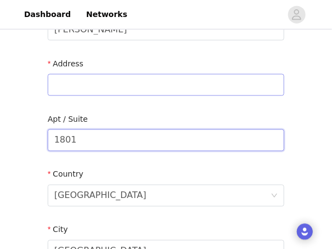
type input "1801"
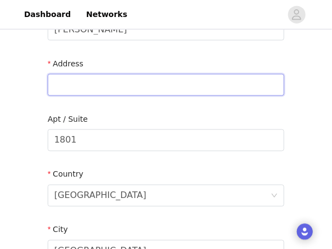
click at [96, 87] on input "text" at bounding box center [166, 85] width 237 height 22
drag, startPoint x: 128, startPoint y: 84, endPoint x: 201, endPoint y: 84, distance: 72.9
click at [201, 84] on input "[STREET_ADDRESS]" at bounding box center [166, 85] width 237 height 22
type input "[STREET_ADDRESS]"
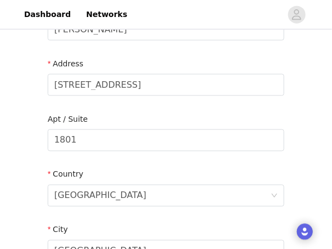
click at [225, 117] on div "Apt / Suite" at bounding box center [166, 121] width 237 height 16
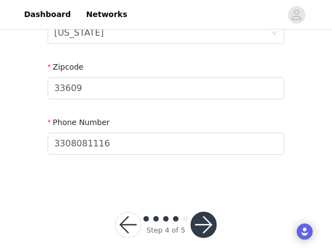
scroll to position [498, 0]
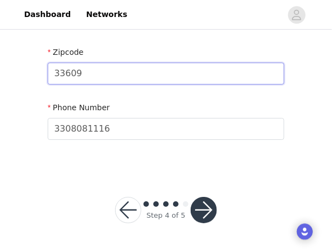
click at [162, 76] on input "33609" at bounding box center [166, 73] width 237 height 22
type input "33602"
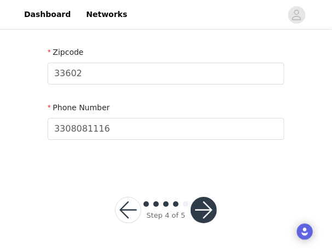
click at [203, 217] on button "button" at bounding box center [204, 210] width 26 height 26
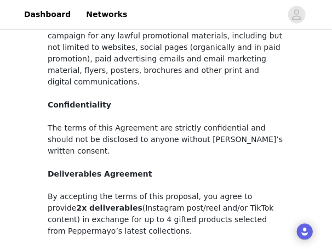
scroll to position [258, 0]
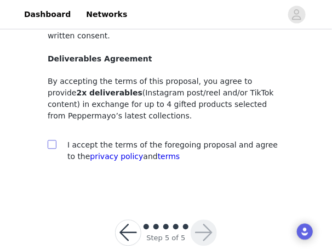
click at [55, 140] on input "checkbox" at bounding box center [52, 144] width 8 height 8
checkbox input "true"
click at [204, 220] on button "button" at bounding box center [204, 233] width 26 height 26
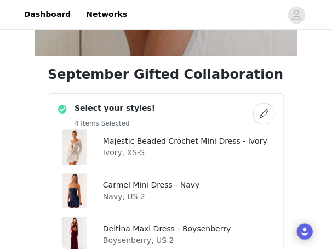
scroll to position [371, 0]
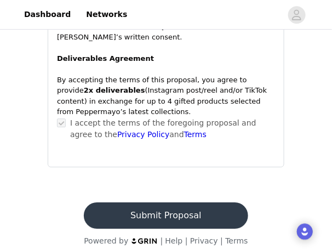
click at [164, 207] on button "Submit Proposal" at bounding box center [166, 215] width 164 height 26
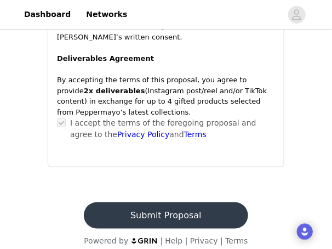
scroll to position [0, 0]
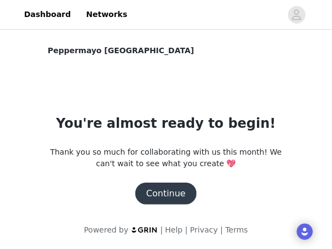
click at [165, 188] on button "Continue" at bounding box center [165, 193] width 61 height 22
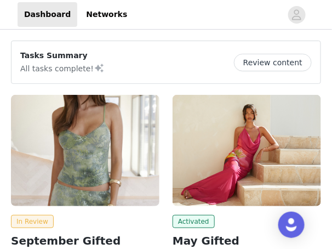
click at [169, 41] on article "Tasks Summary All tasks complete! Review content" at bounding box center [166, 62] width 310 height 43
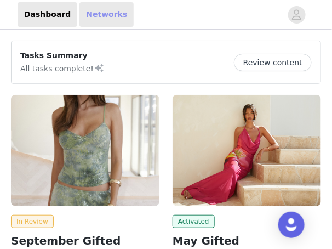
click at [114, 19] on link "Networks" at bounding box center [106, 14] width 54 height 25
